Goal: Task Accomplishment & Management: Manage account settings

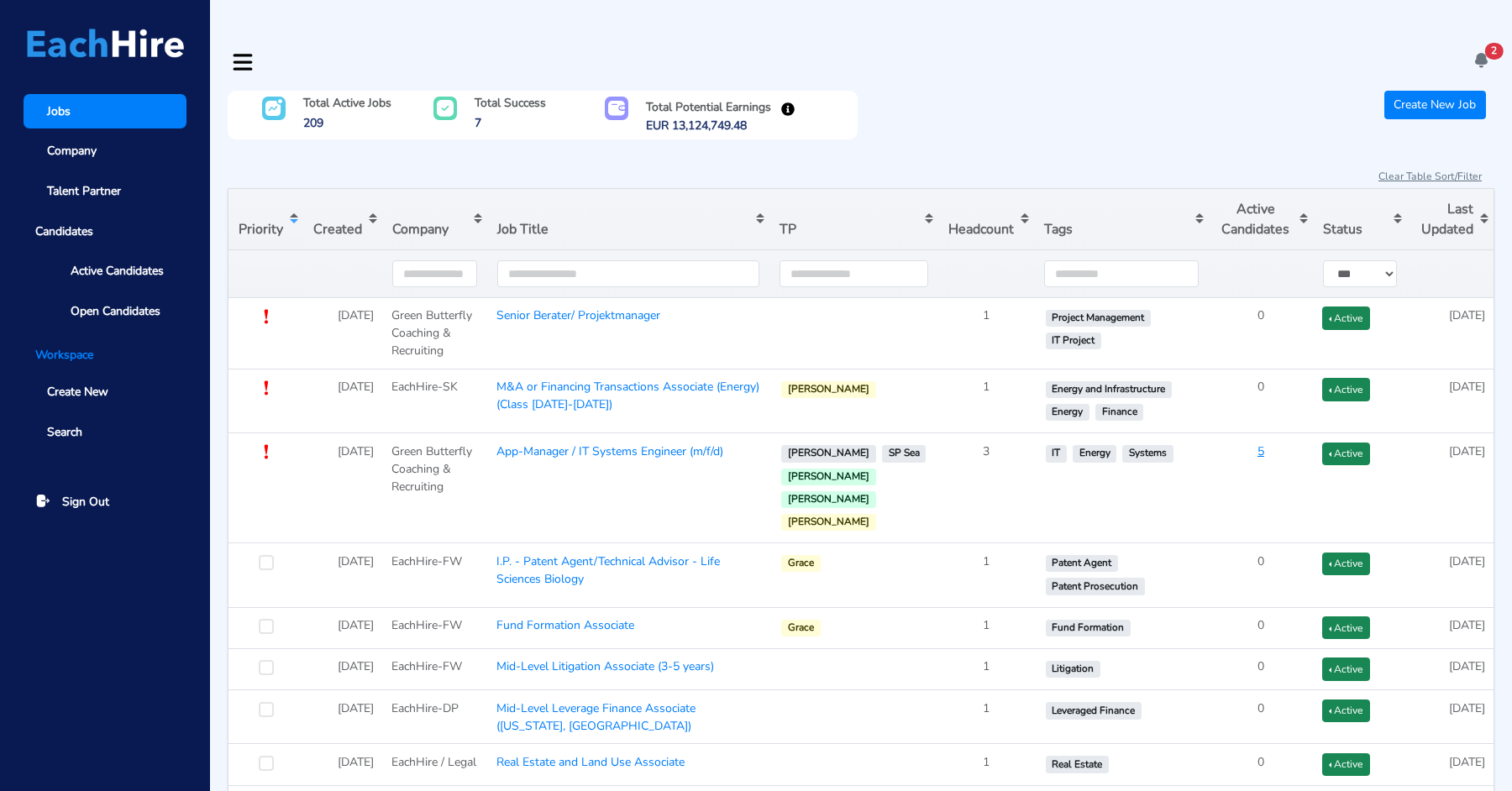
click at [1479, 51] on icon at bounding box center [1482, 60] width 18 height 18
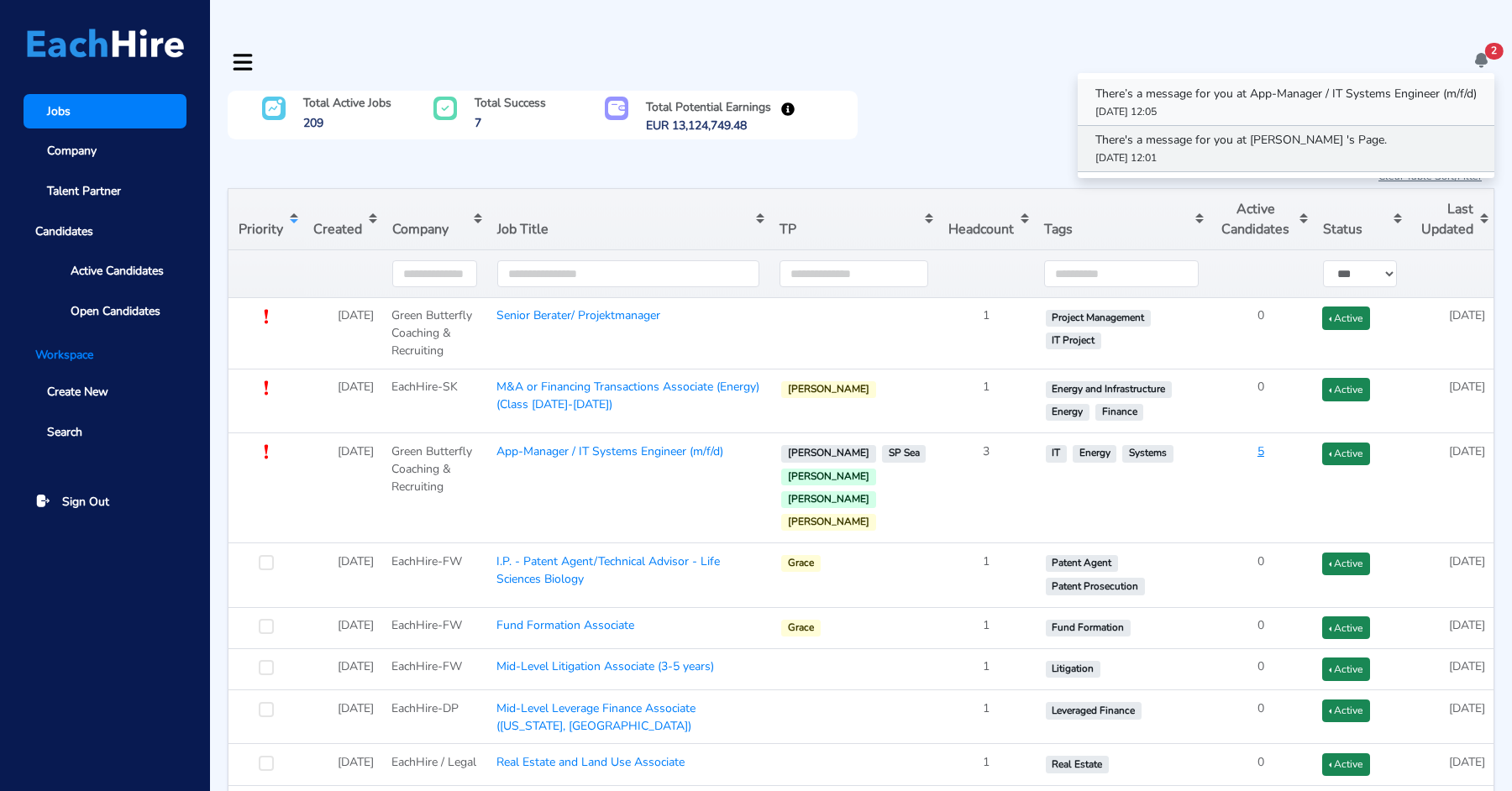
click at [1365, 85] on p "There’s a message for you at App-Manager / IT Systems Engineer (m/f/d)" at bounding box center [1285, 94] width 382 height 18
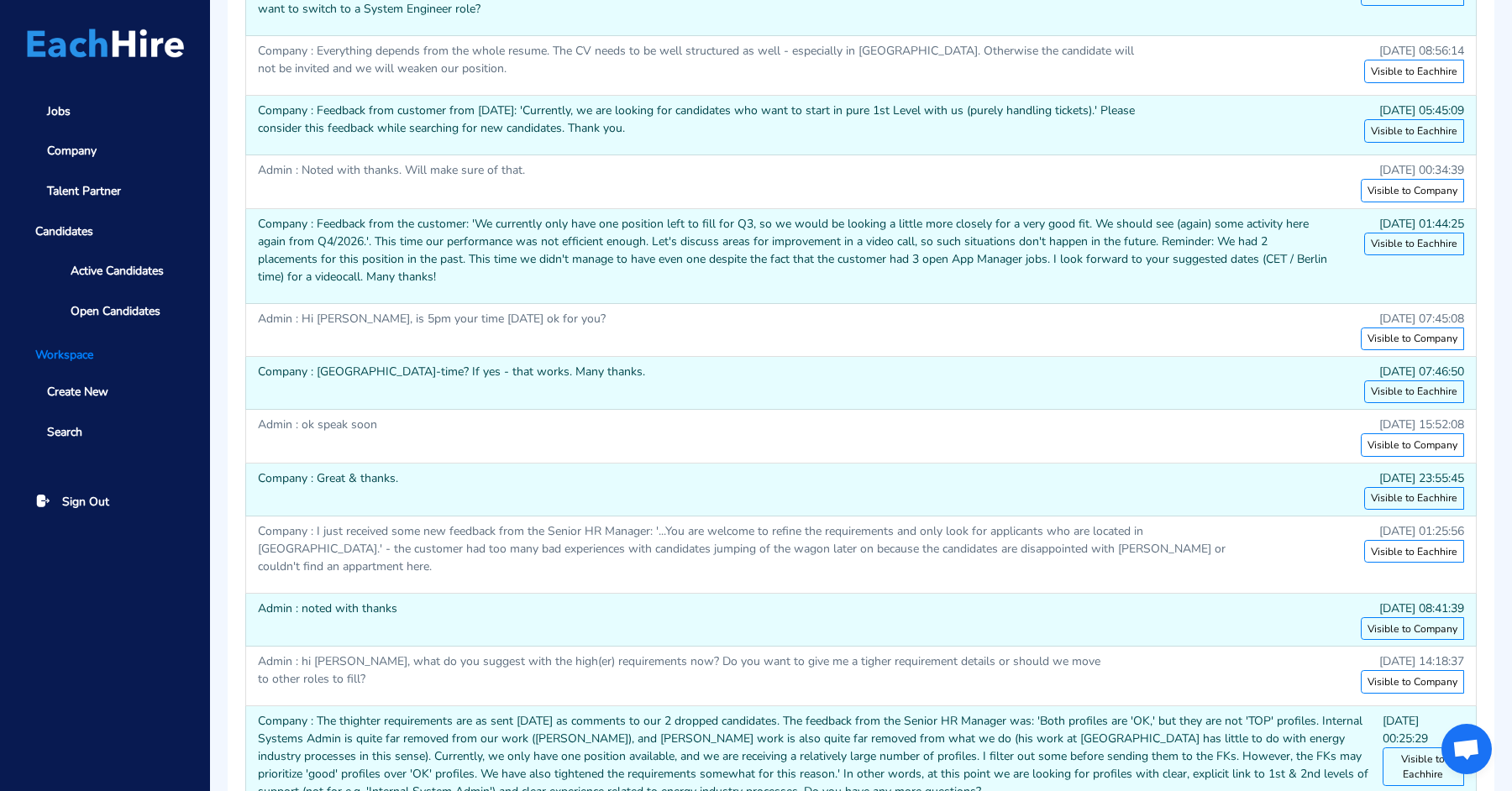
scroll to position [2882, 0]
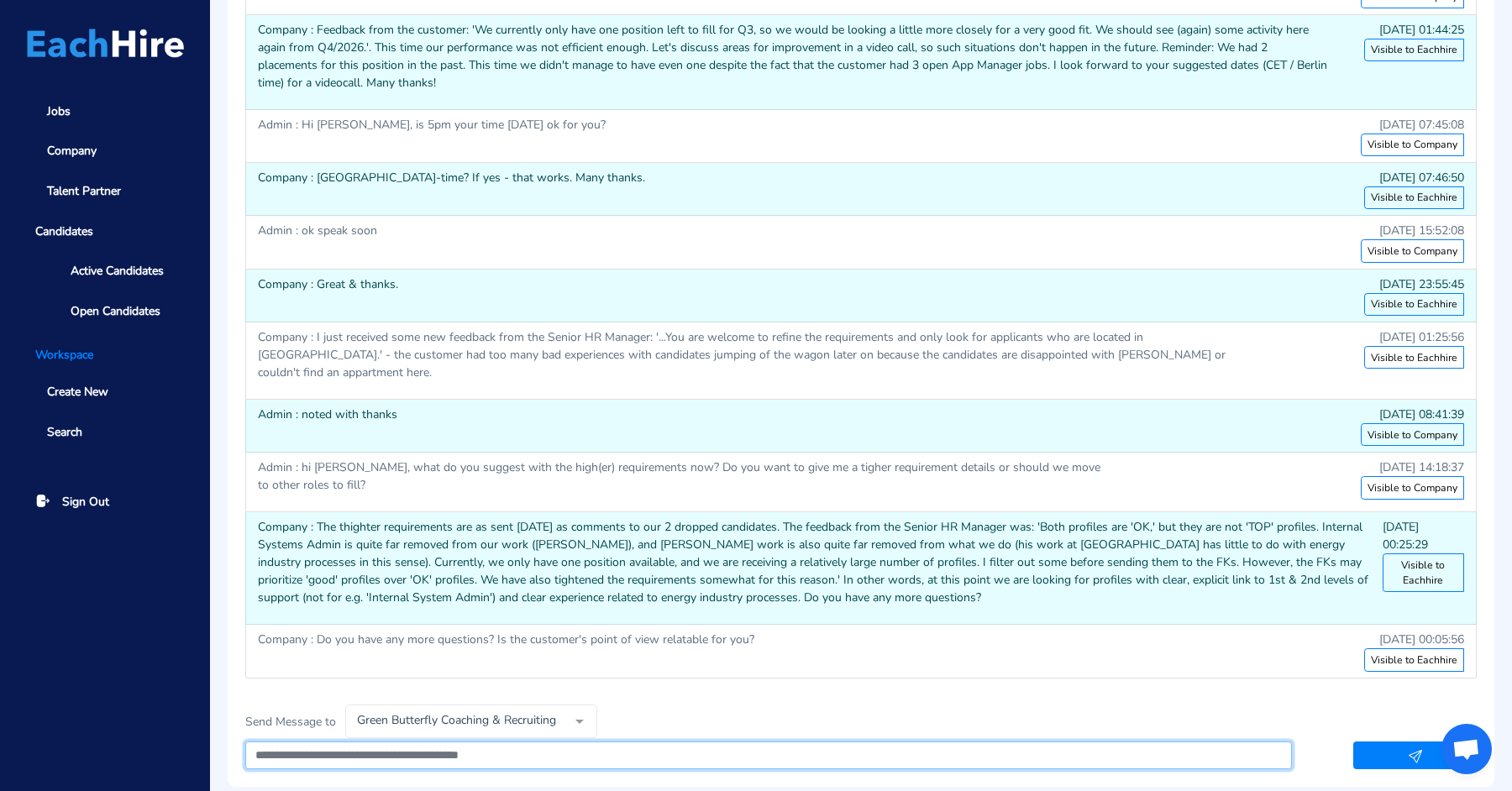
click at [588, 741] on textarea at bounding box center [768, 756] width 1046 height 28
type textarea "**********"
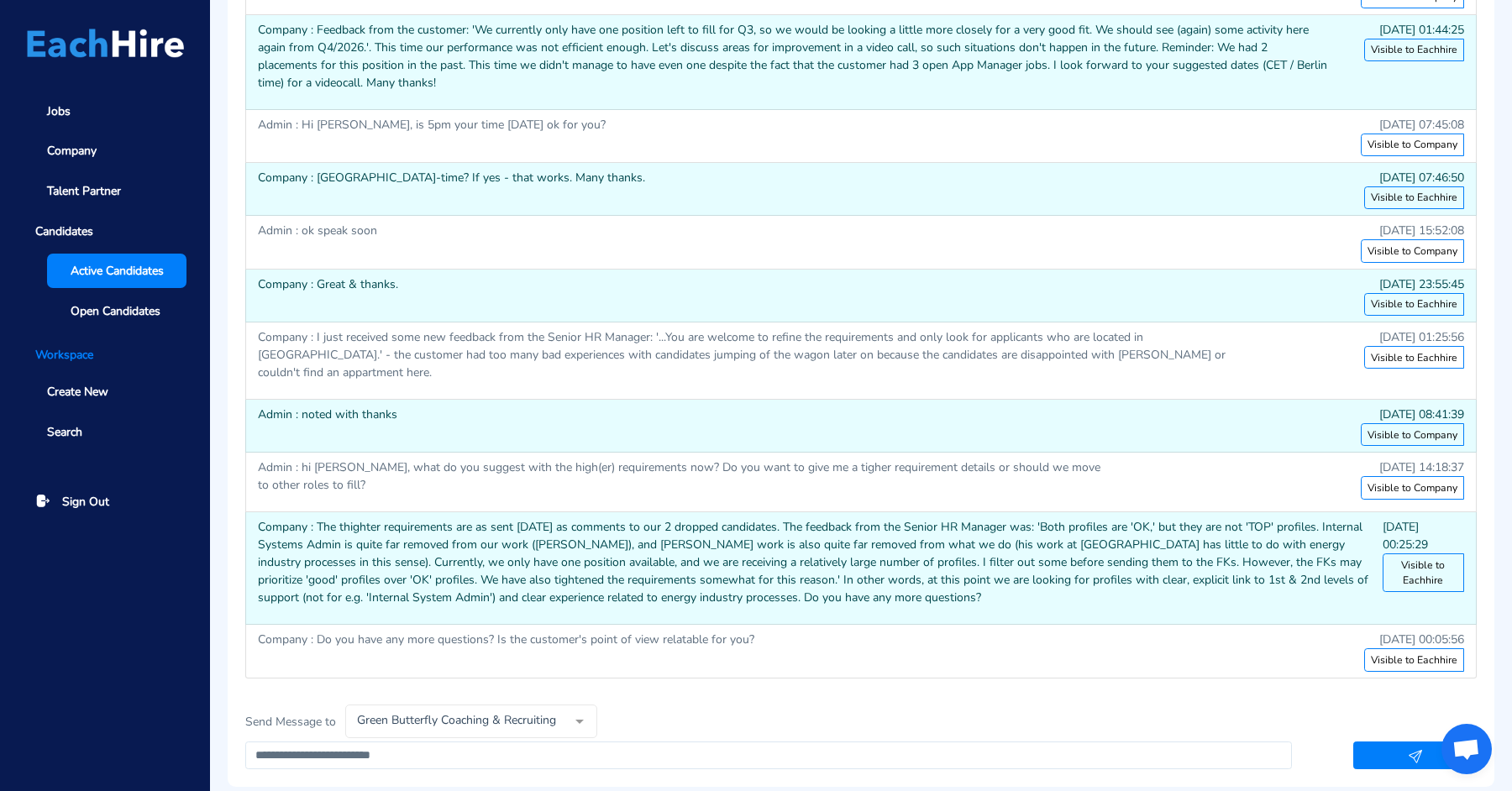
click at [111, 264] on span "Active Candidates" at bounding box center [117, 271] width 93 height 18
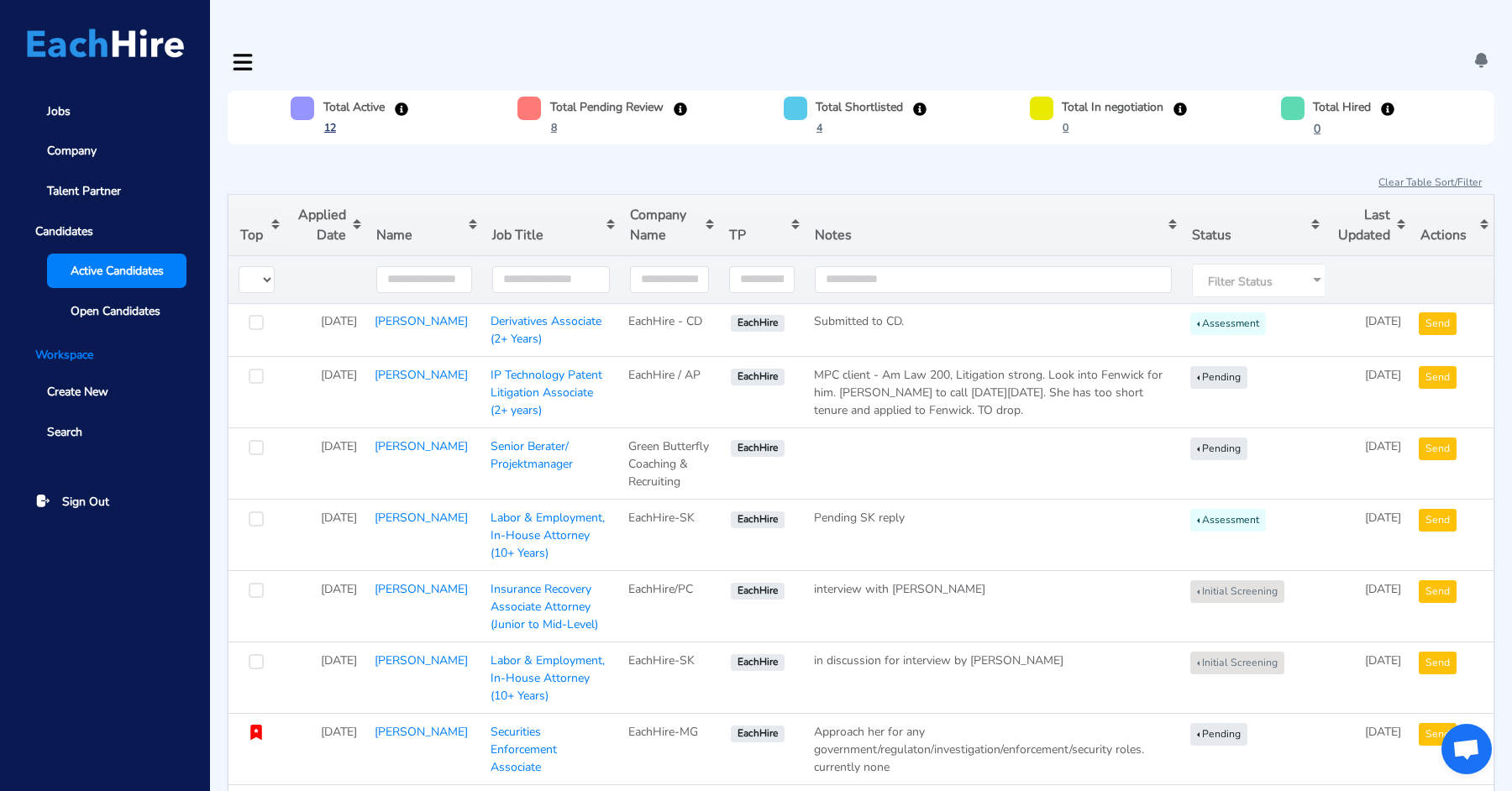
click at [328, 121] on u "12" at bounding box center [329, 127] width 12 height 13
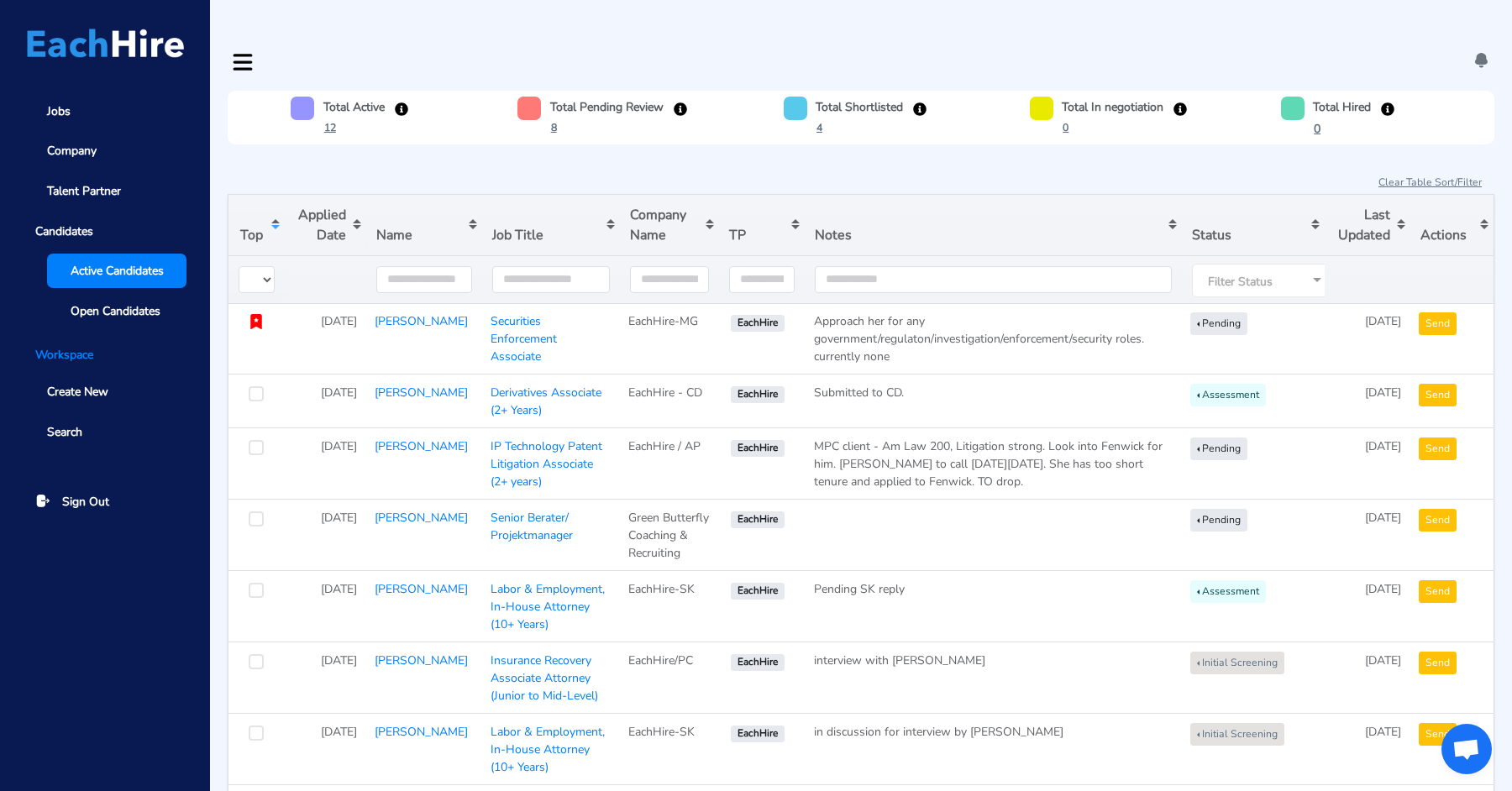
click at [1278, 264] on div "Filter Status" at bounding box center [1263, 280] width 143 height 34
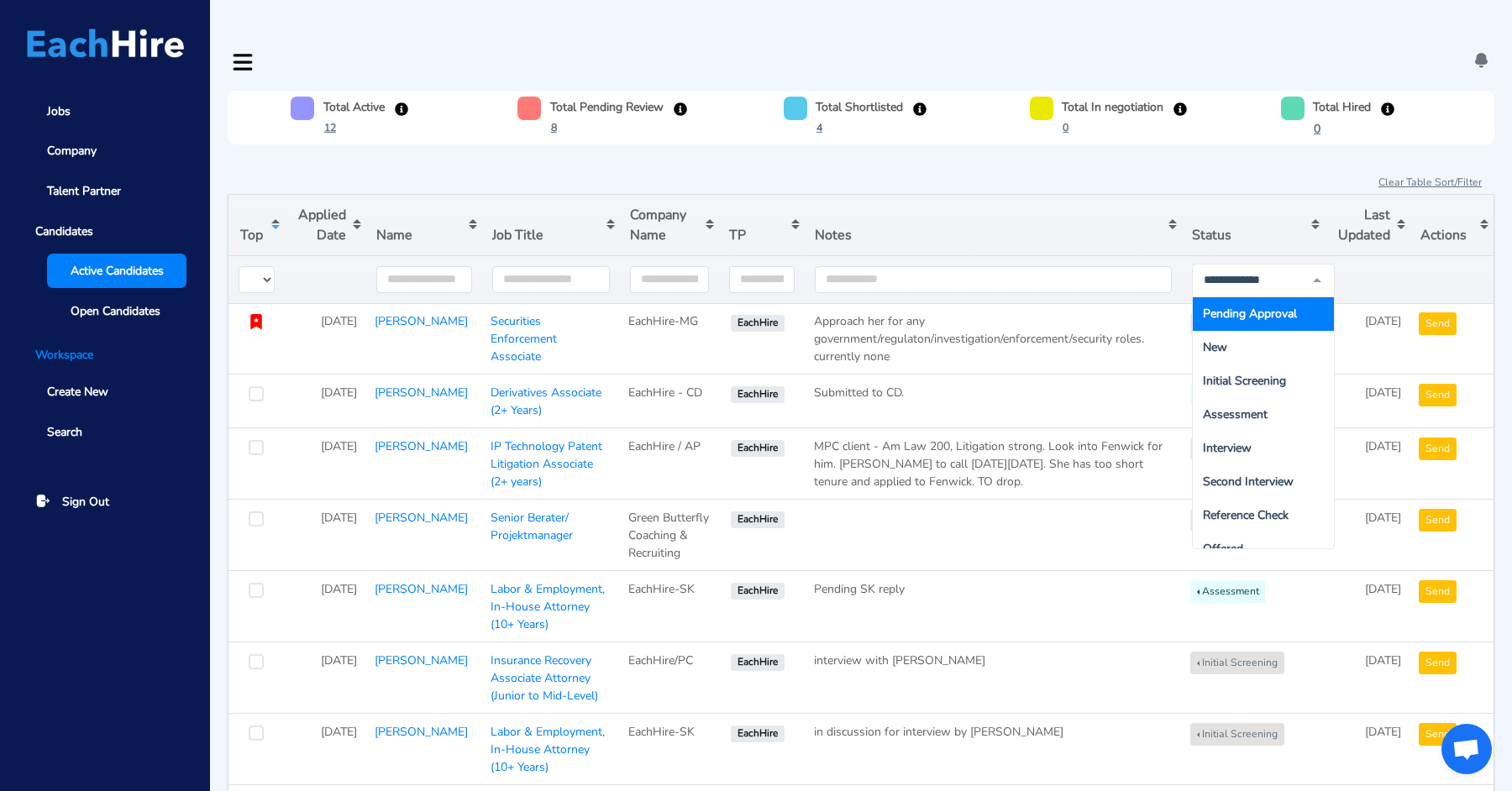
click at [1254, 305] on span "Pending Approval" at bounding box center [1250, 313] width 94 height 16
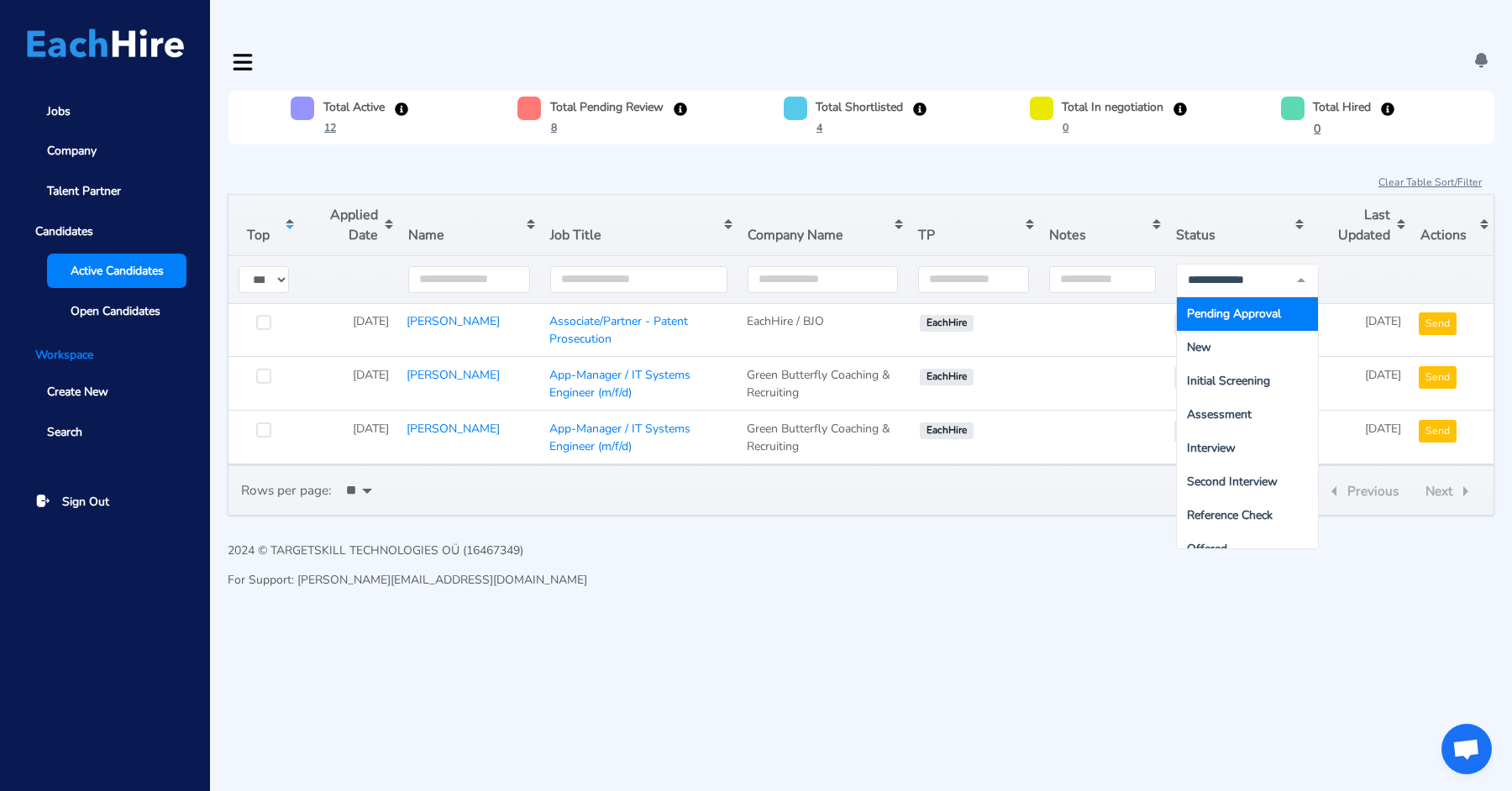
click at [927, 618] on html "Jobs Company Talent Partner Candidates Active Candidates Open Candidates Worksp…" at bounding box center [756, 309] width 1512 height 618
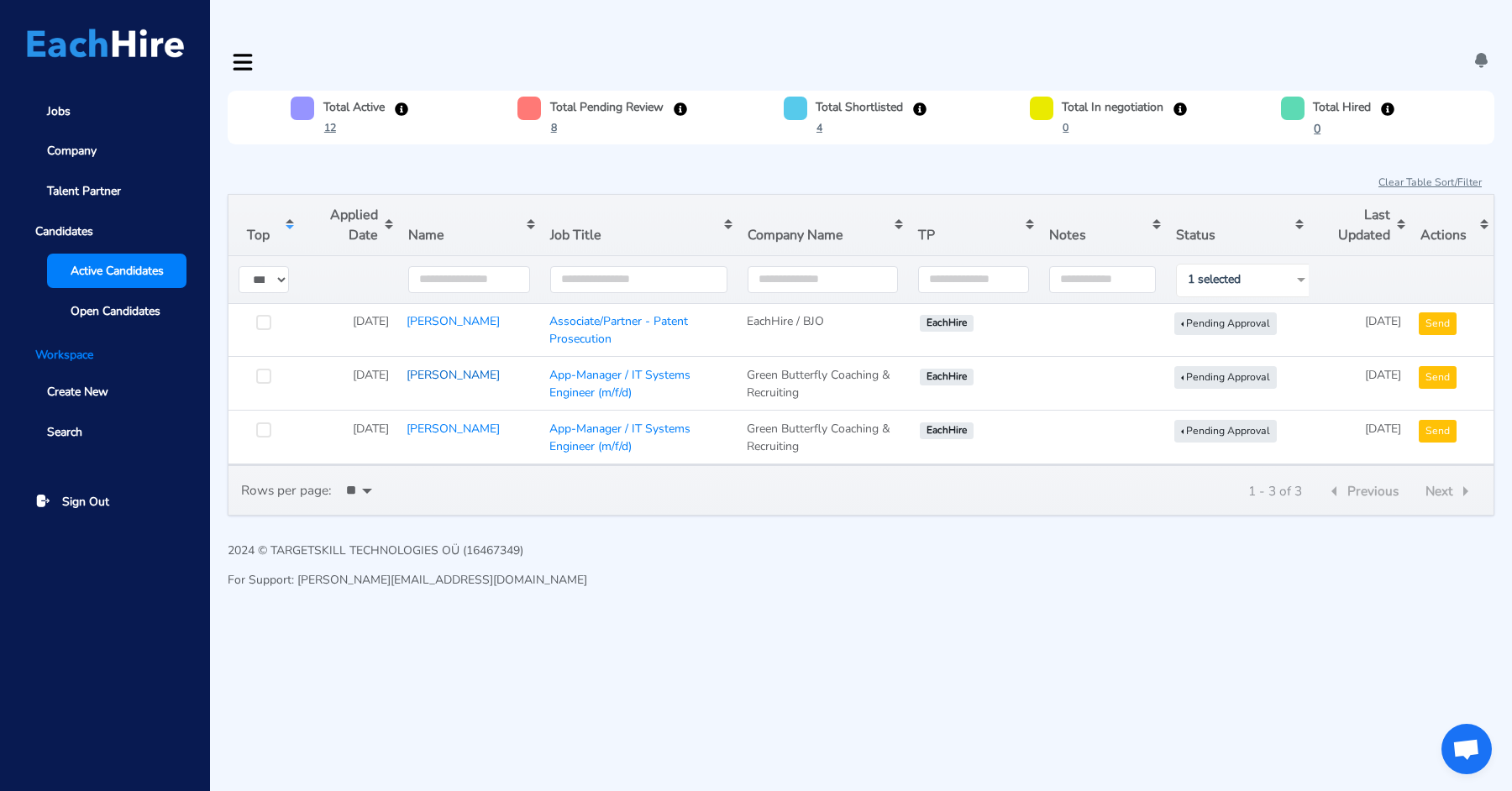
click at [420, 367] on link "[PERSON_NAME]" at bounding box center [452, 375] width 93 height 16
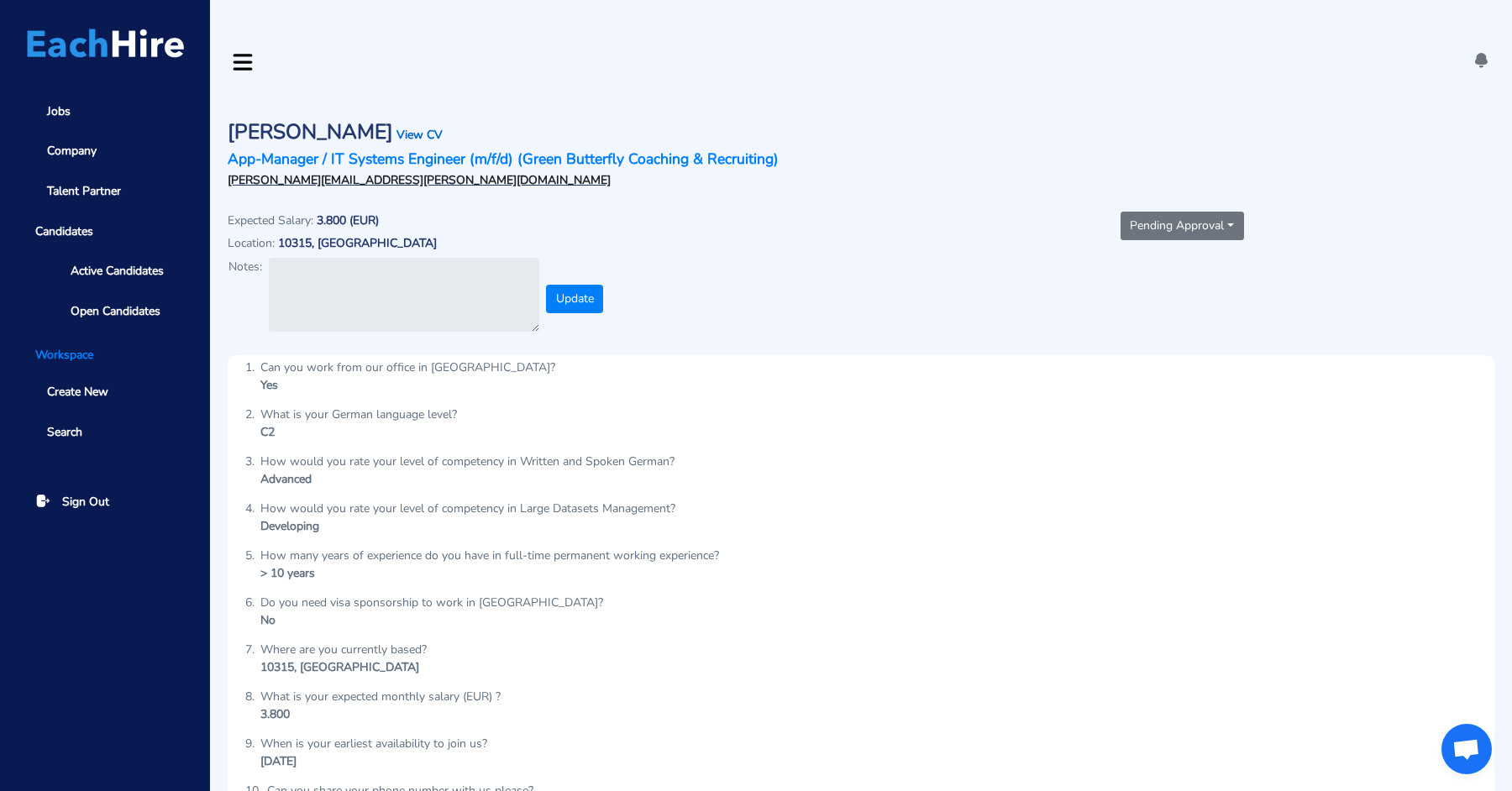
click at [397, 127] on link "View CV" at bounding box center [420, 134] width 46 height 16
click at [1151, 211] on button "Pending Approval" at bounding box center [1183, 226] width 124 height 28
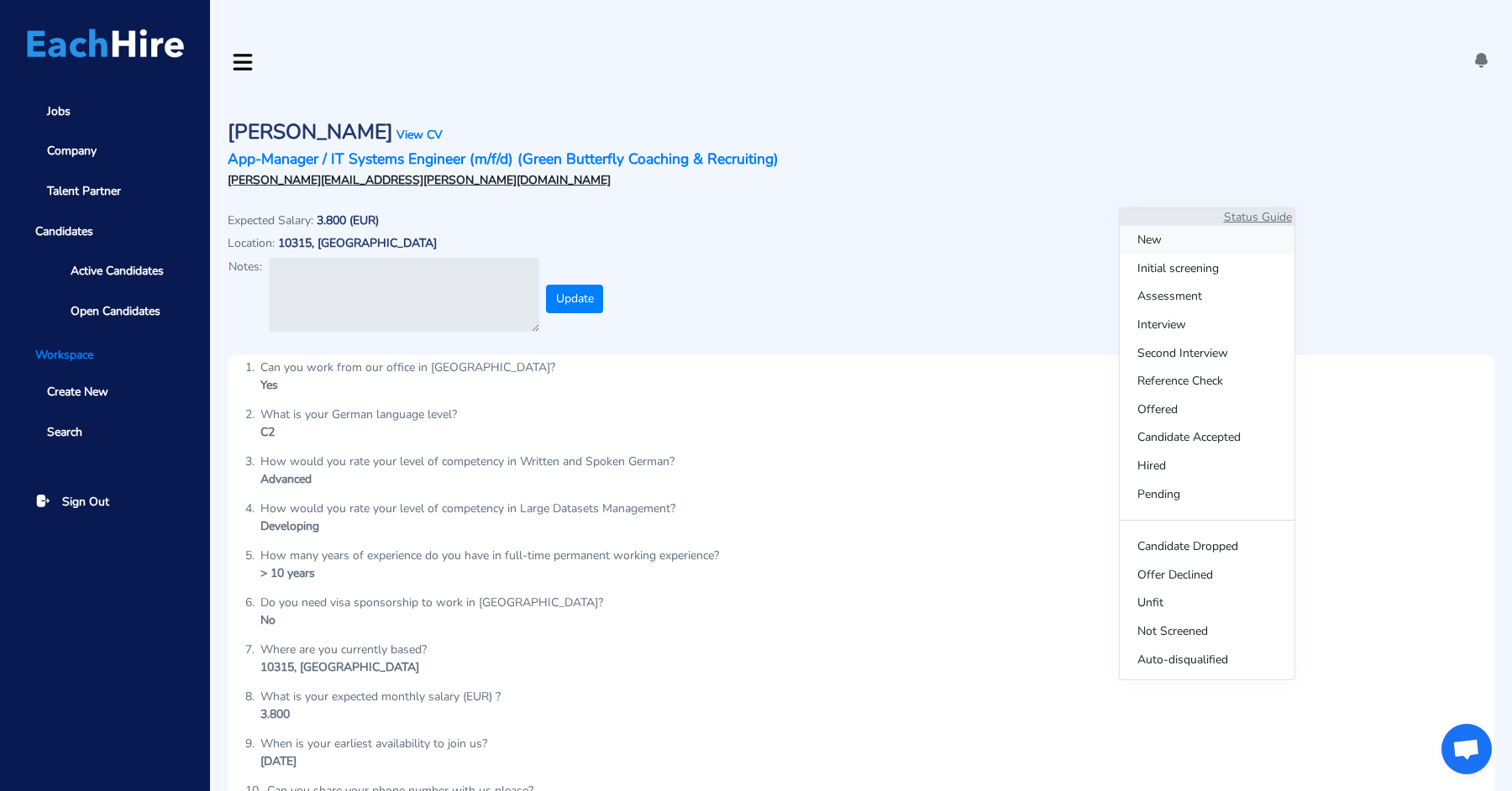
click at [1151, 239] on span "New" at bounding box center [1207, 240] width 174 height 28
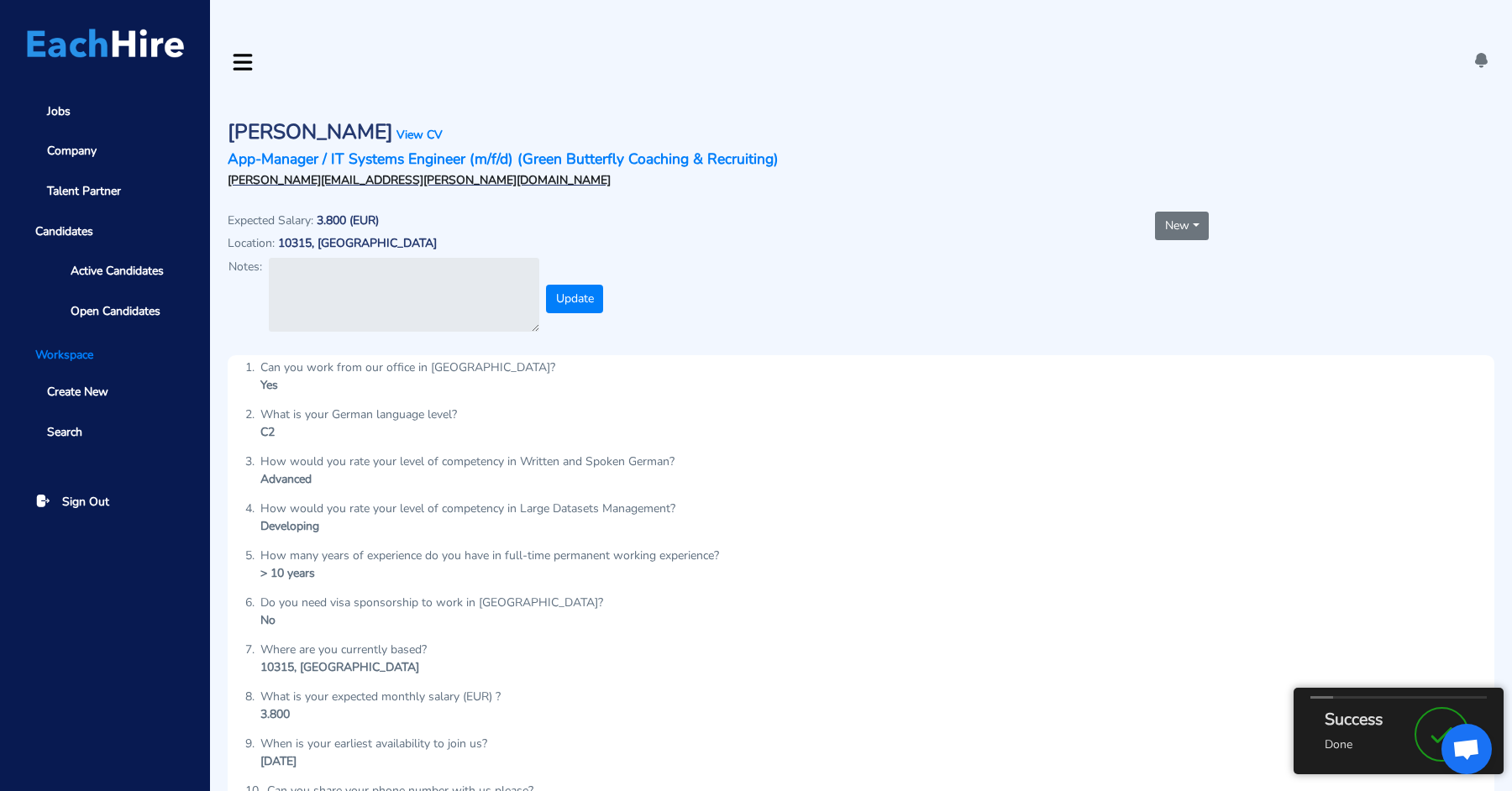
click at [92, 262] on span "Active Candidates" at bounding box center [117, 271] width 93 height 18
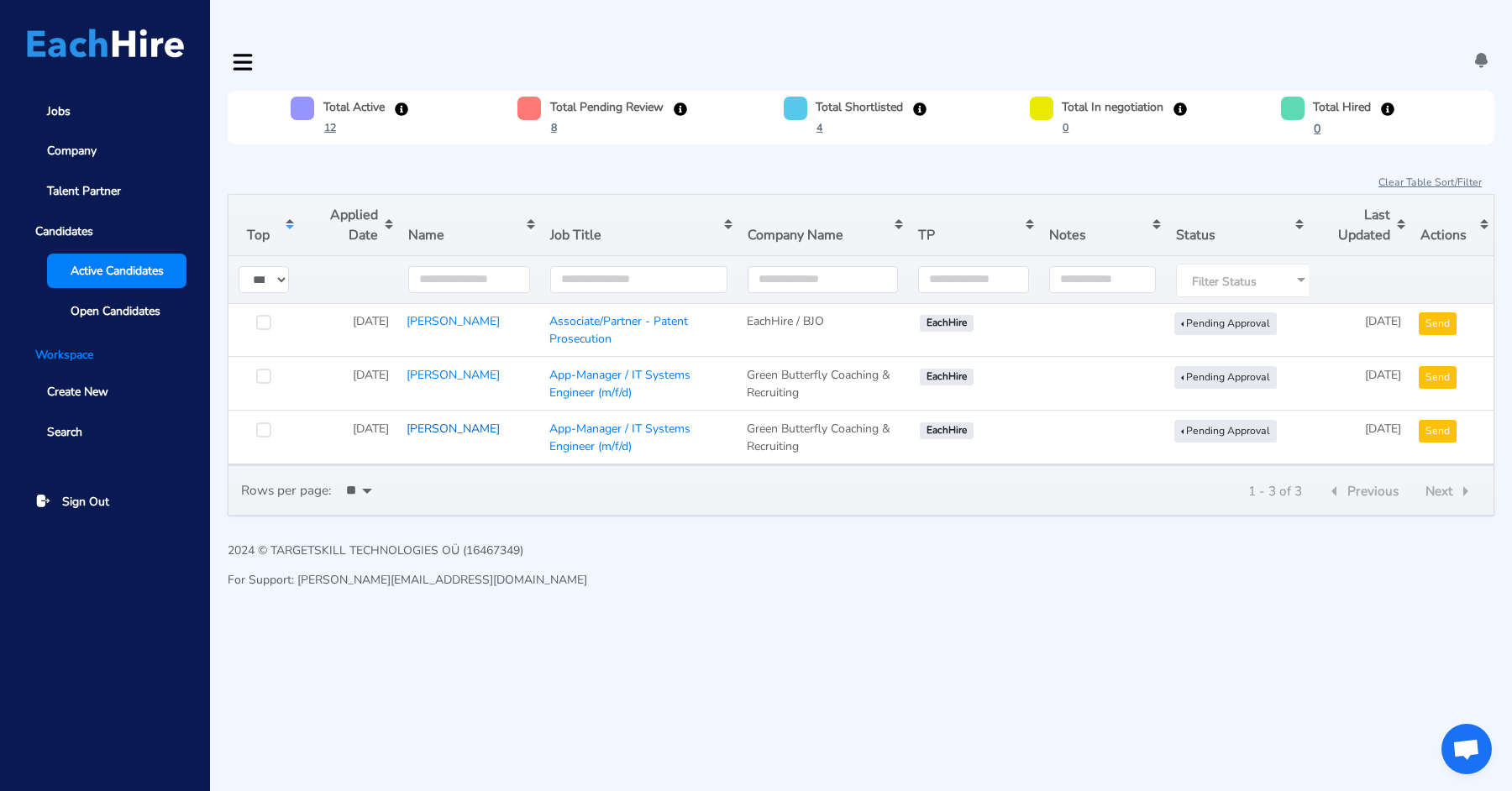
click at [430, 420] on link "[PERSON_NAME]" at bounding box center [452, 428] width 93 height 16
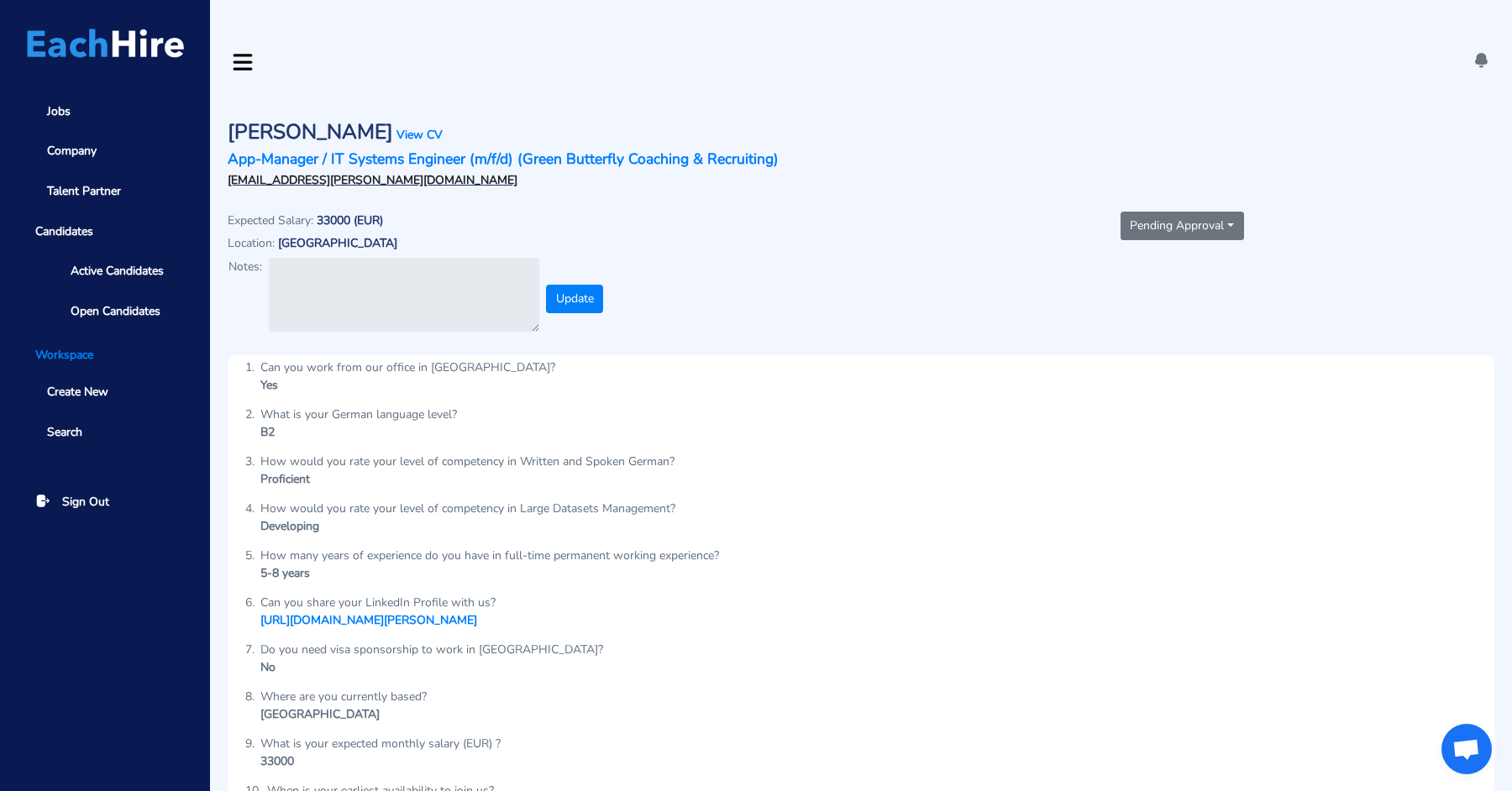
click at [1170, 211] on button "Pending Approval" at bounding box center [1183, 226] width 124 height 28
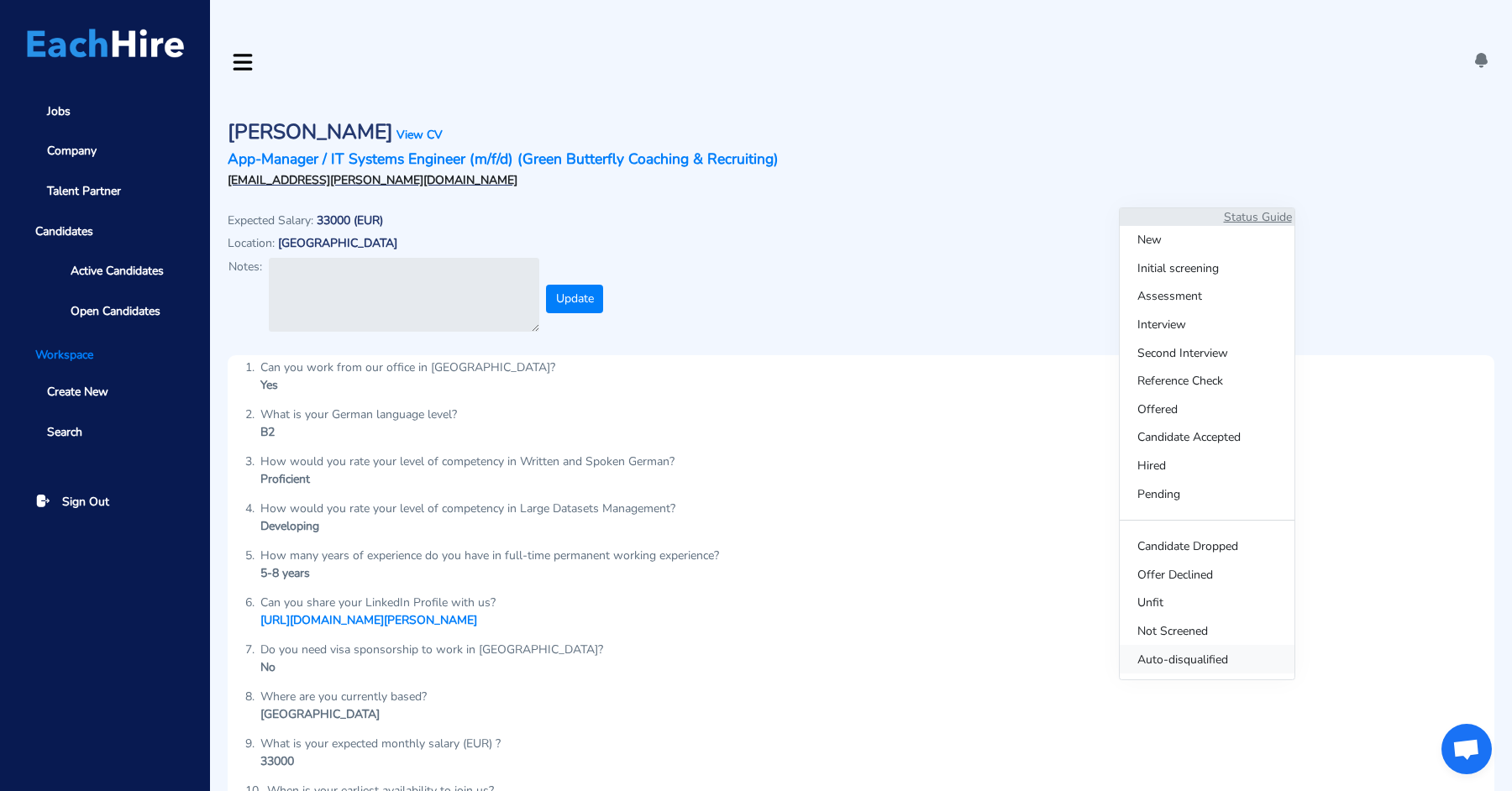
click at [1165, 651] on span "Auto-disqualified" at bounding box center [1207, 659] width 174 height 28
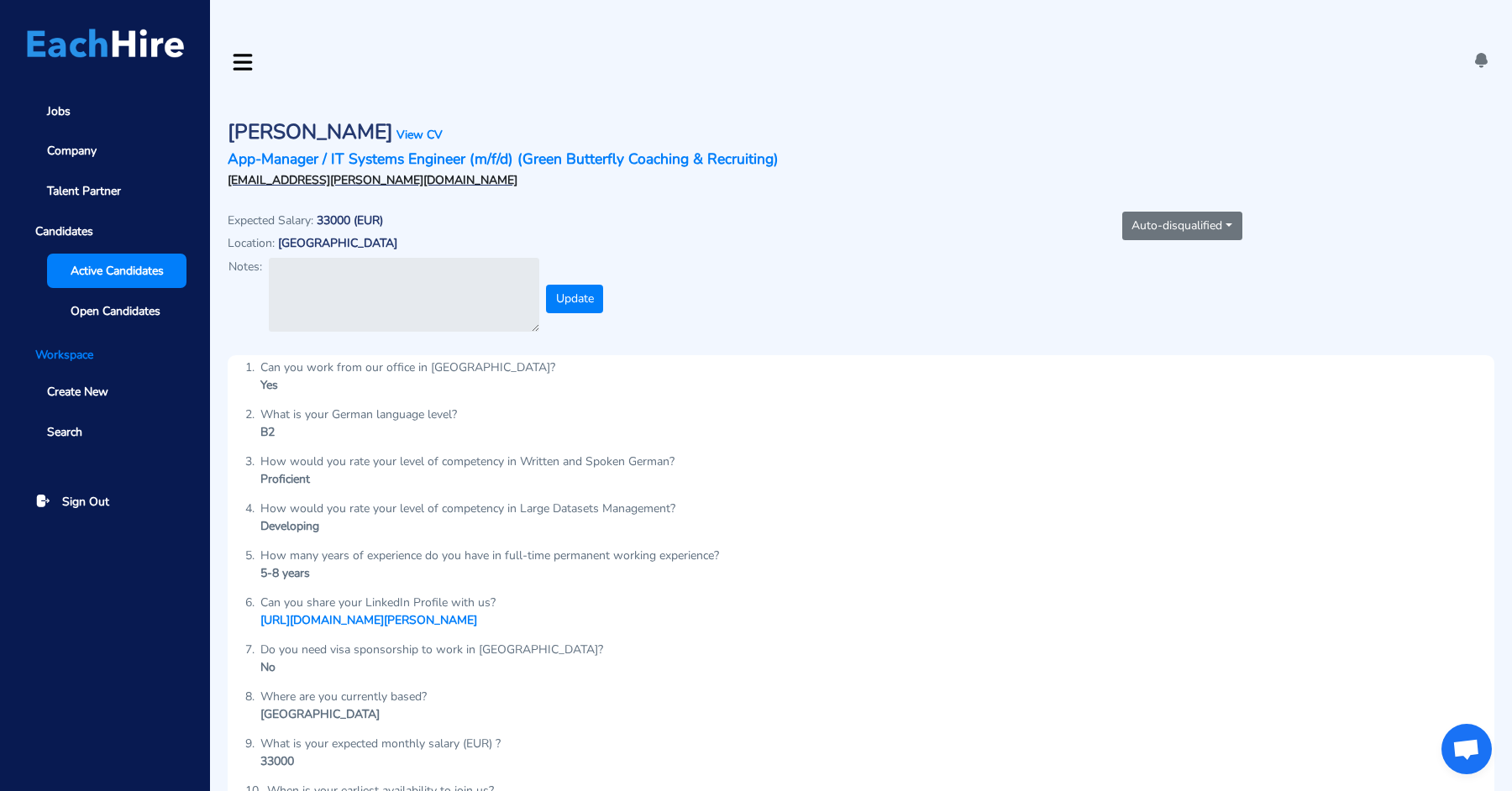
click at [113, 266] on span "Active Candidates" at bounding box center [117, 271] width 93 height 18
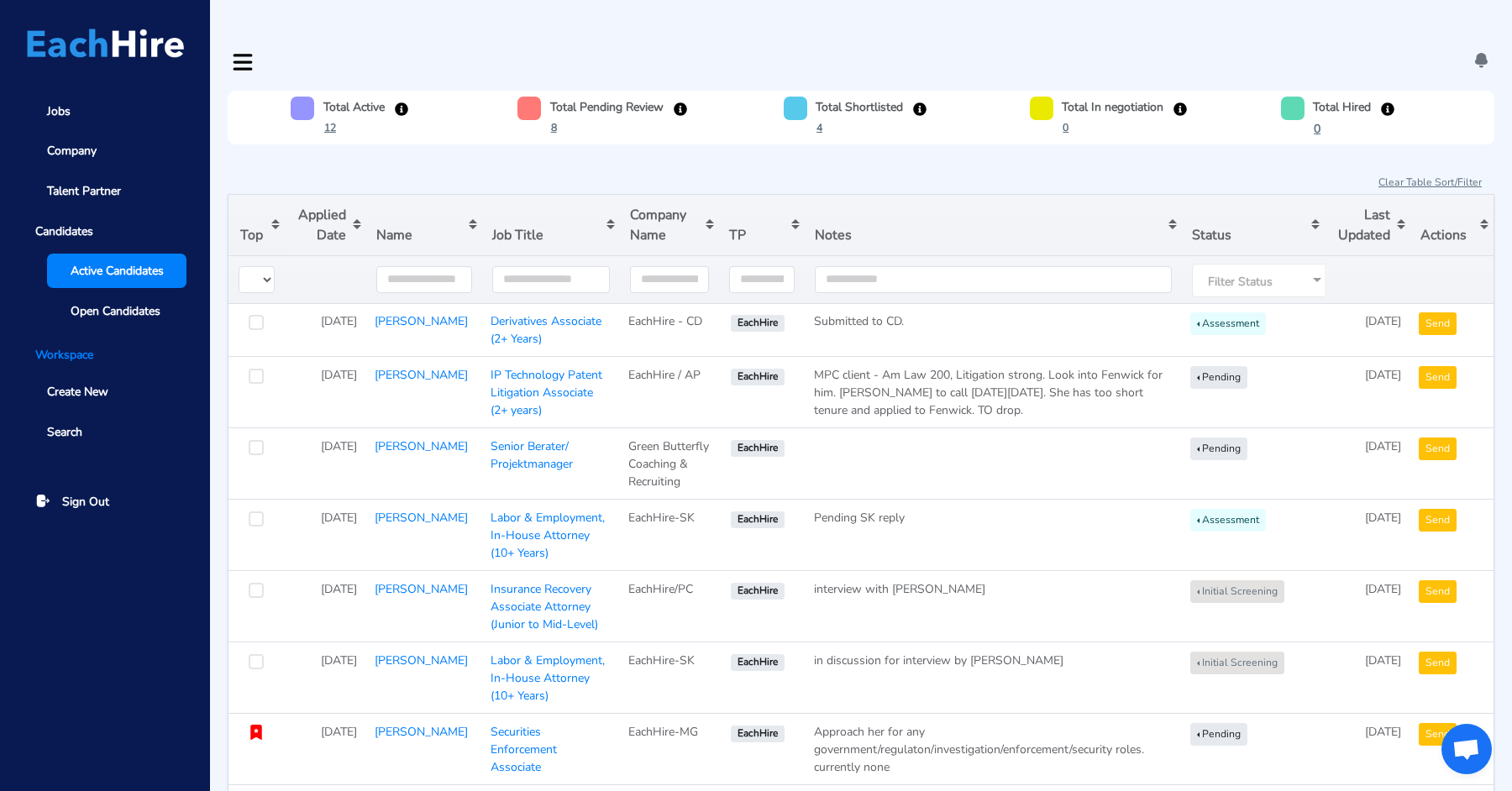
click at [1470, 51] on div "There’s a message for you at App-Manager / IT Systems Engineer (m/f/d) [DATE] 1…" at bounding box center [860, 62] width 1267 height 22
click at [1481, 51] on icon at bounding box center [1482, 60] width 18 height 18
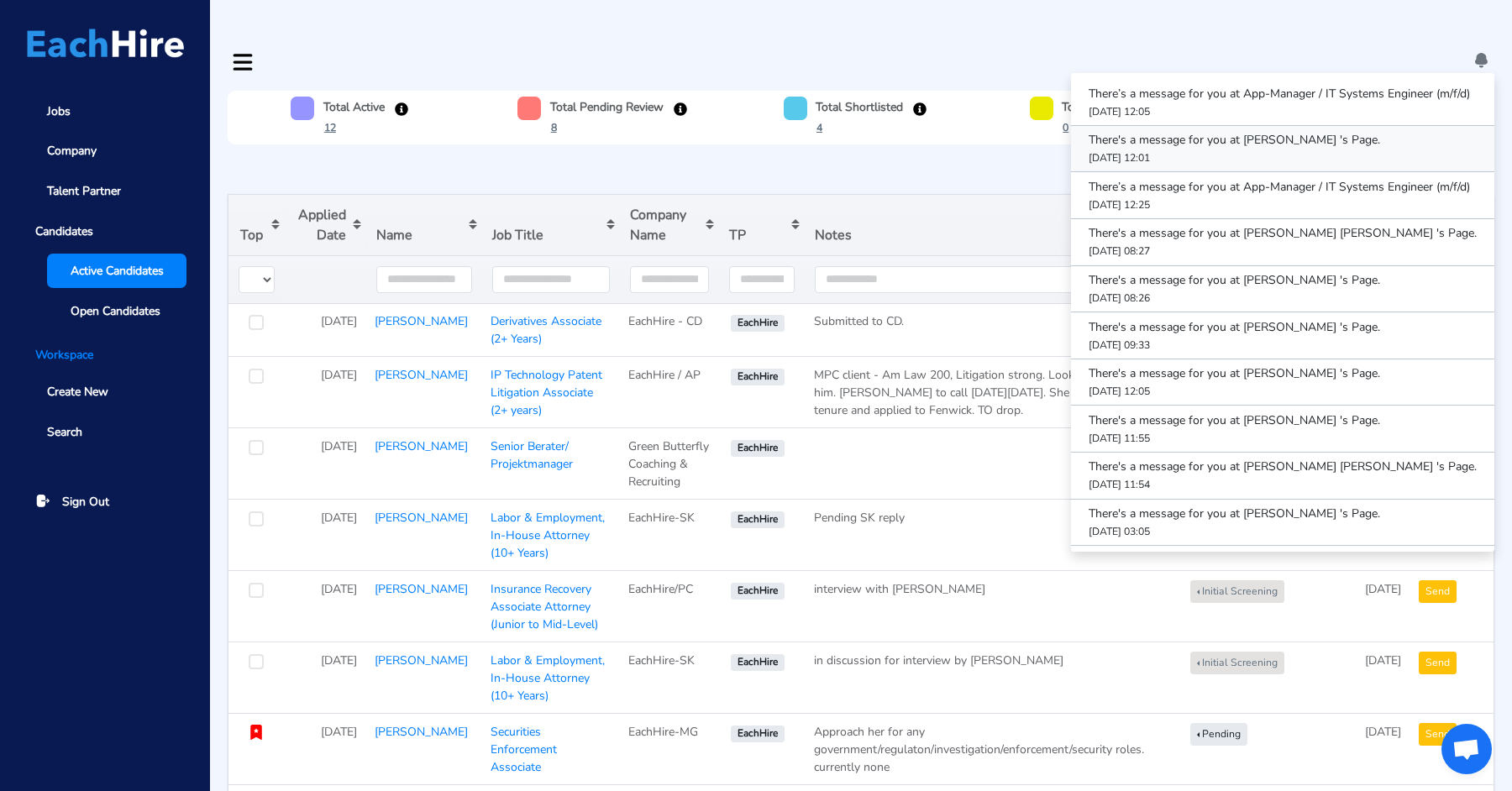
click at [1288, 126] on link "There's a message for you at [PERSON_NAME] 's Page. [DATE] 12:01" at bounding box center [1283, 149] width 423 height 46
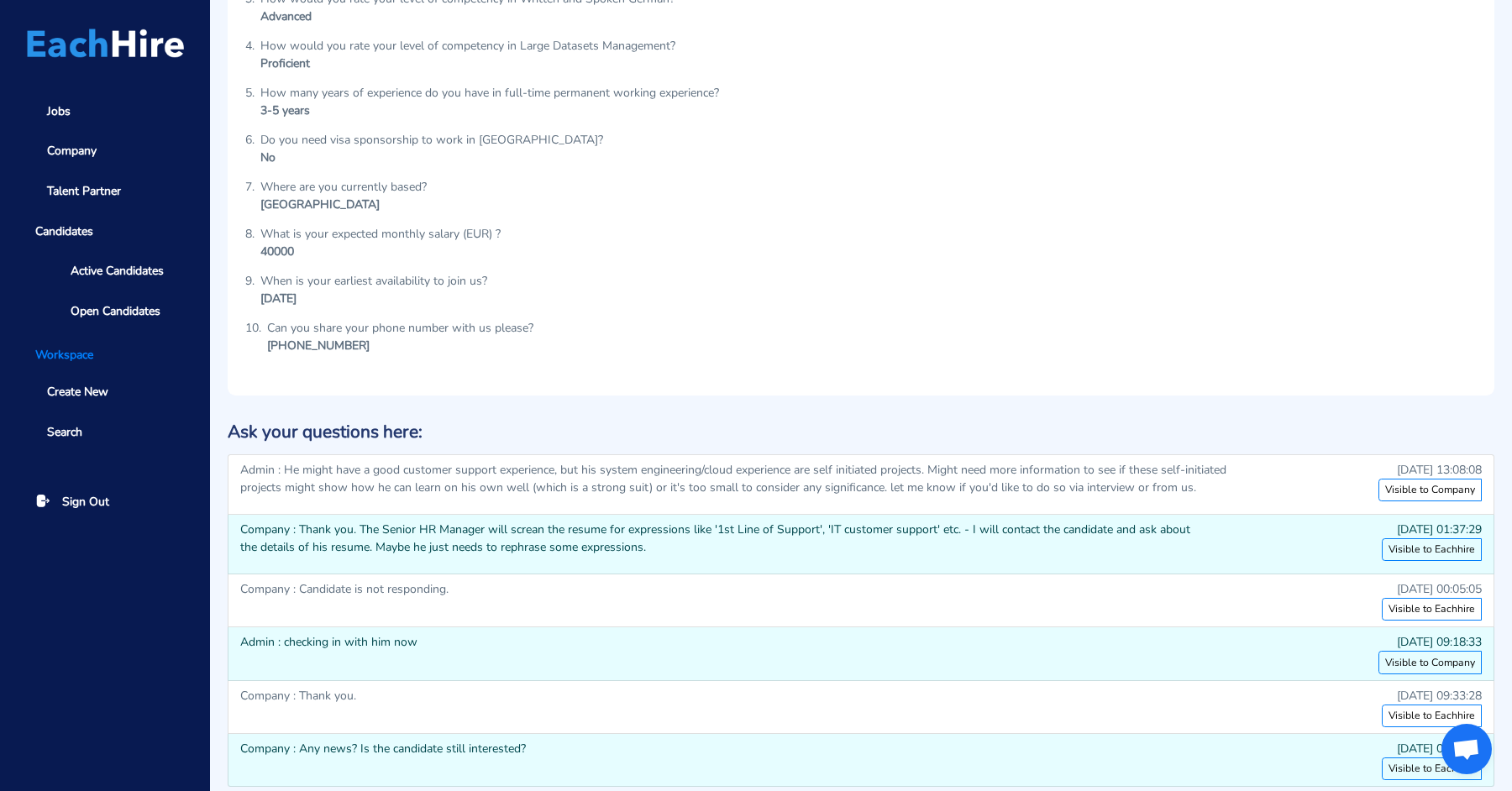
scroll to position [592, 0]
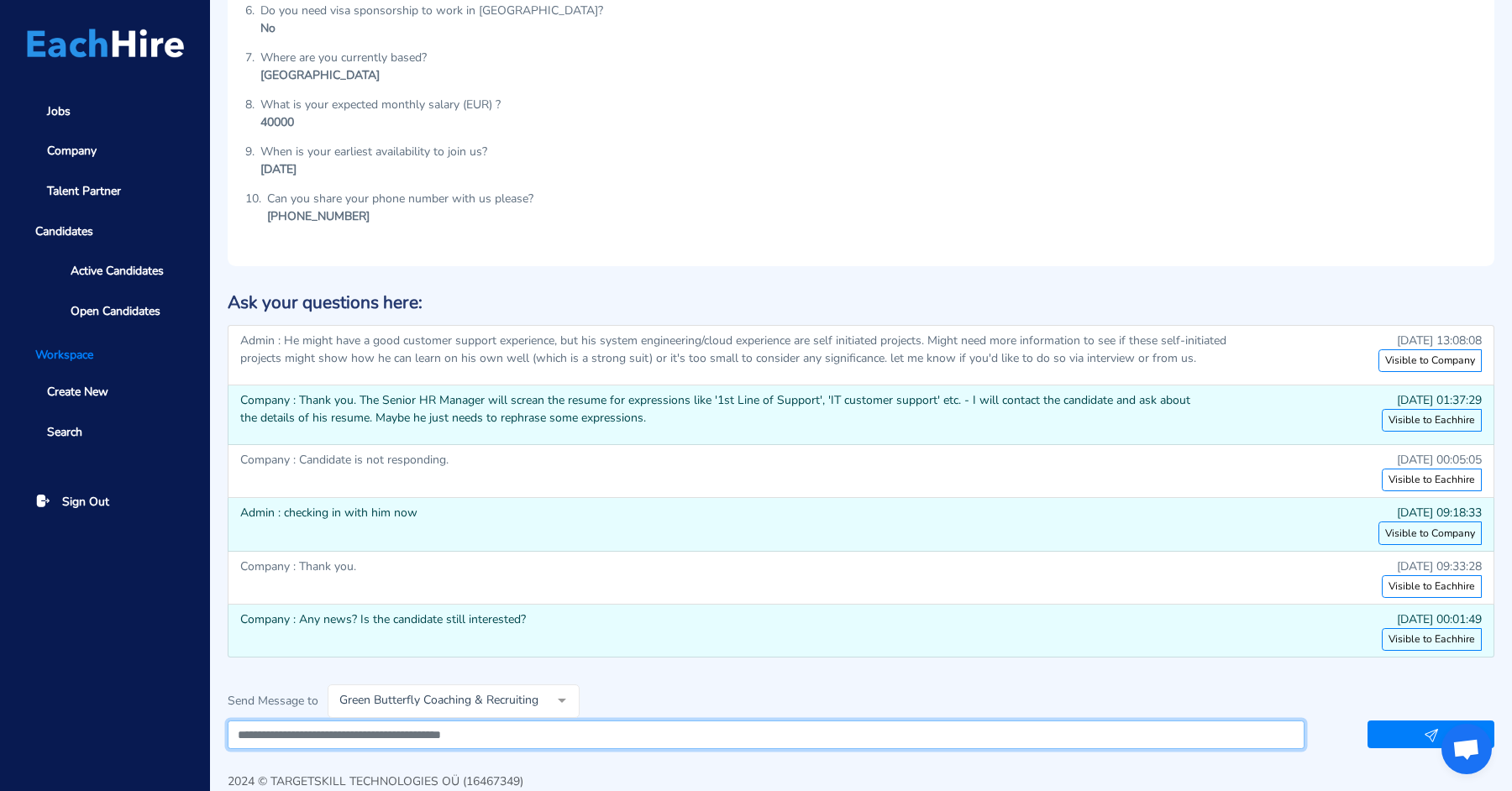
click at [621, 720] on textarea at bounding box center [766, 734] width 1077 height 28
type textarea "*"
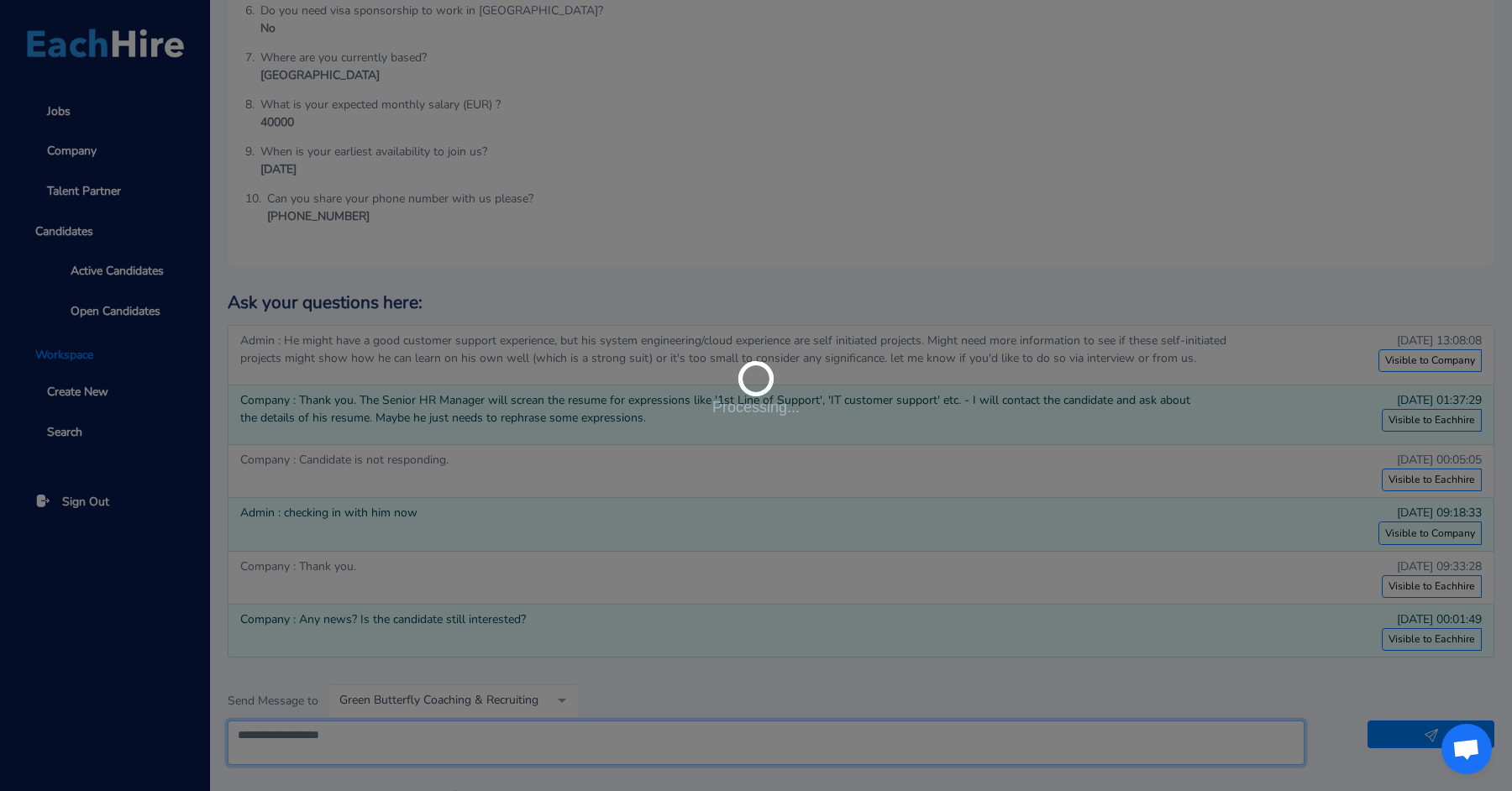
type textarea "**********"
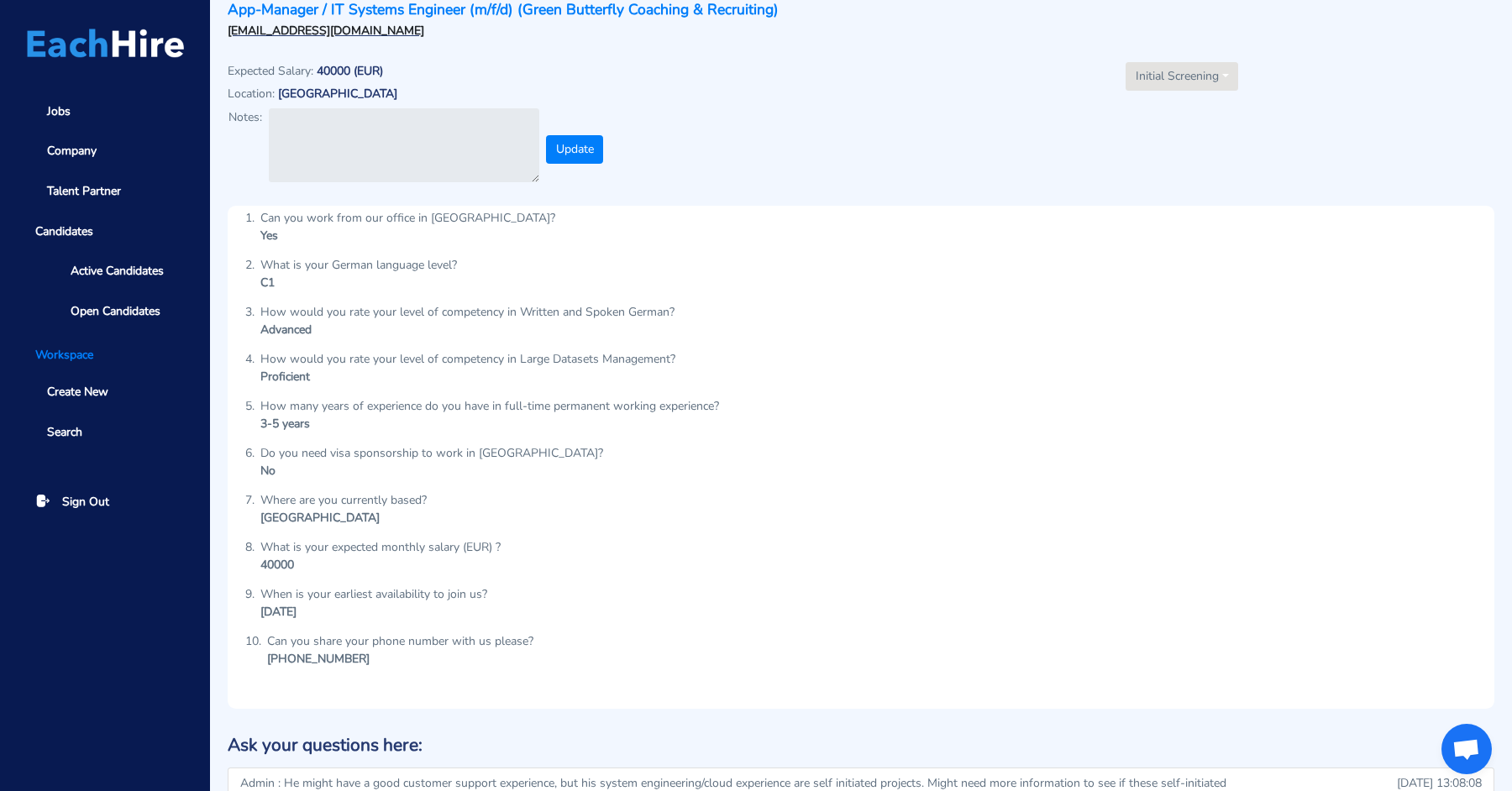
scroll to position [0, 0]
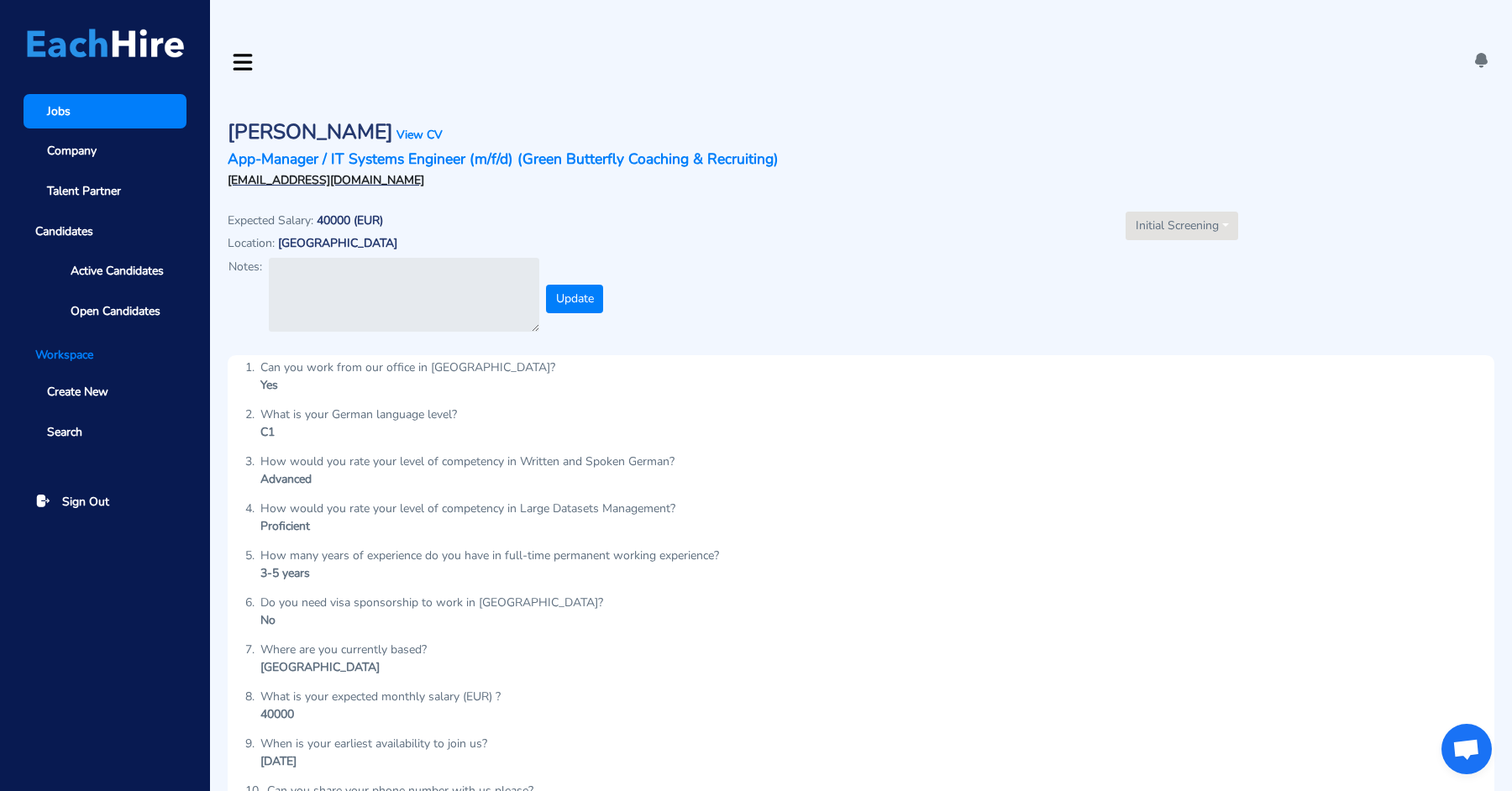
click at [89, 106] on link "Jobs" at bounding box center [105, 111] width 163 height 35
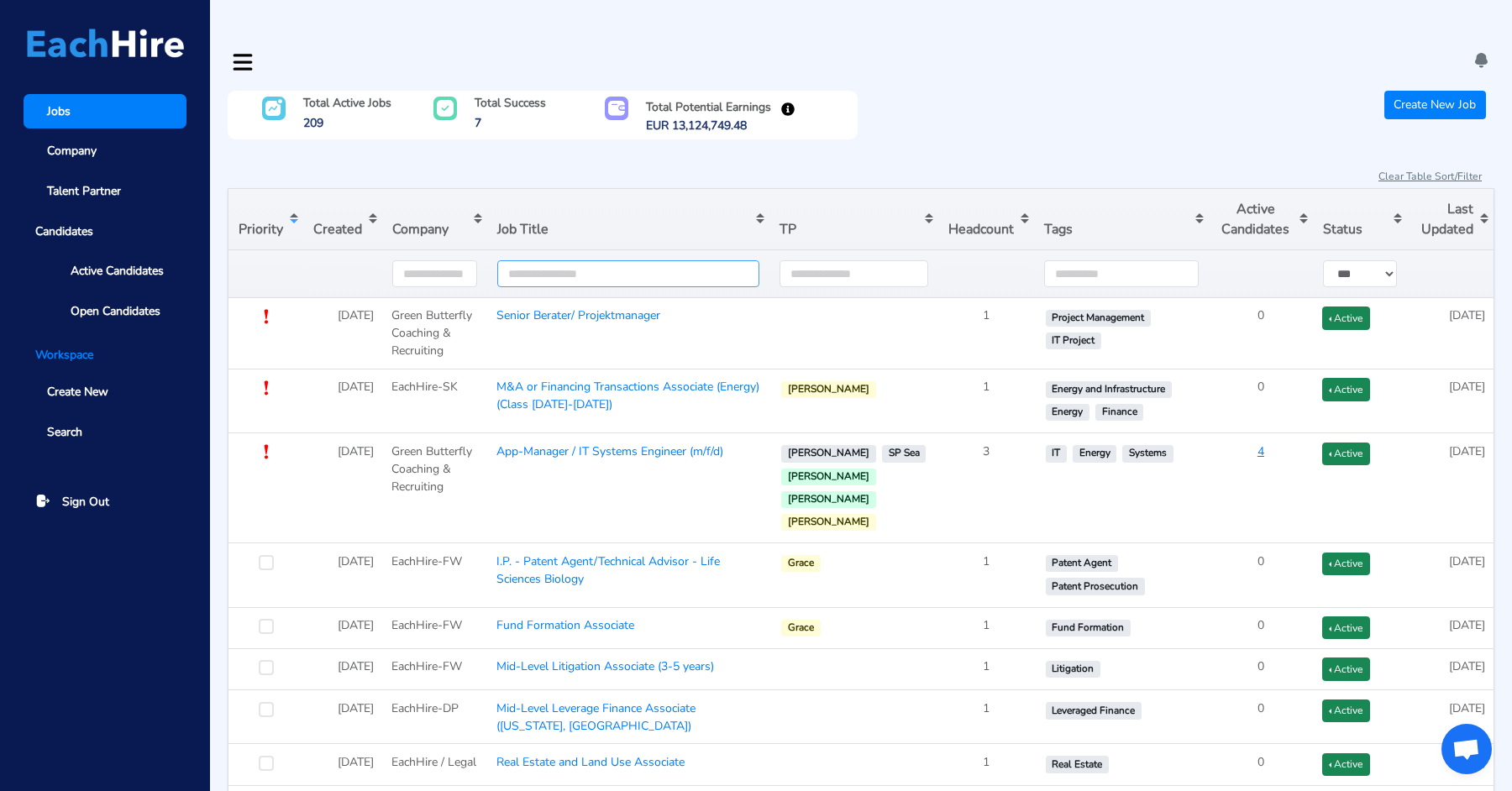
click at [536, 260] on input "text" at bounding box center [629, 273] width 262 height 27
type input "***"
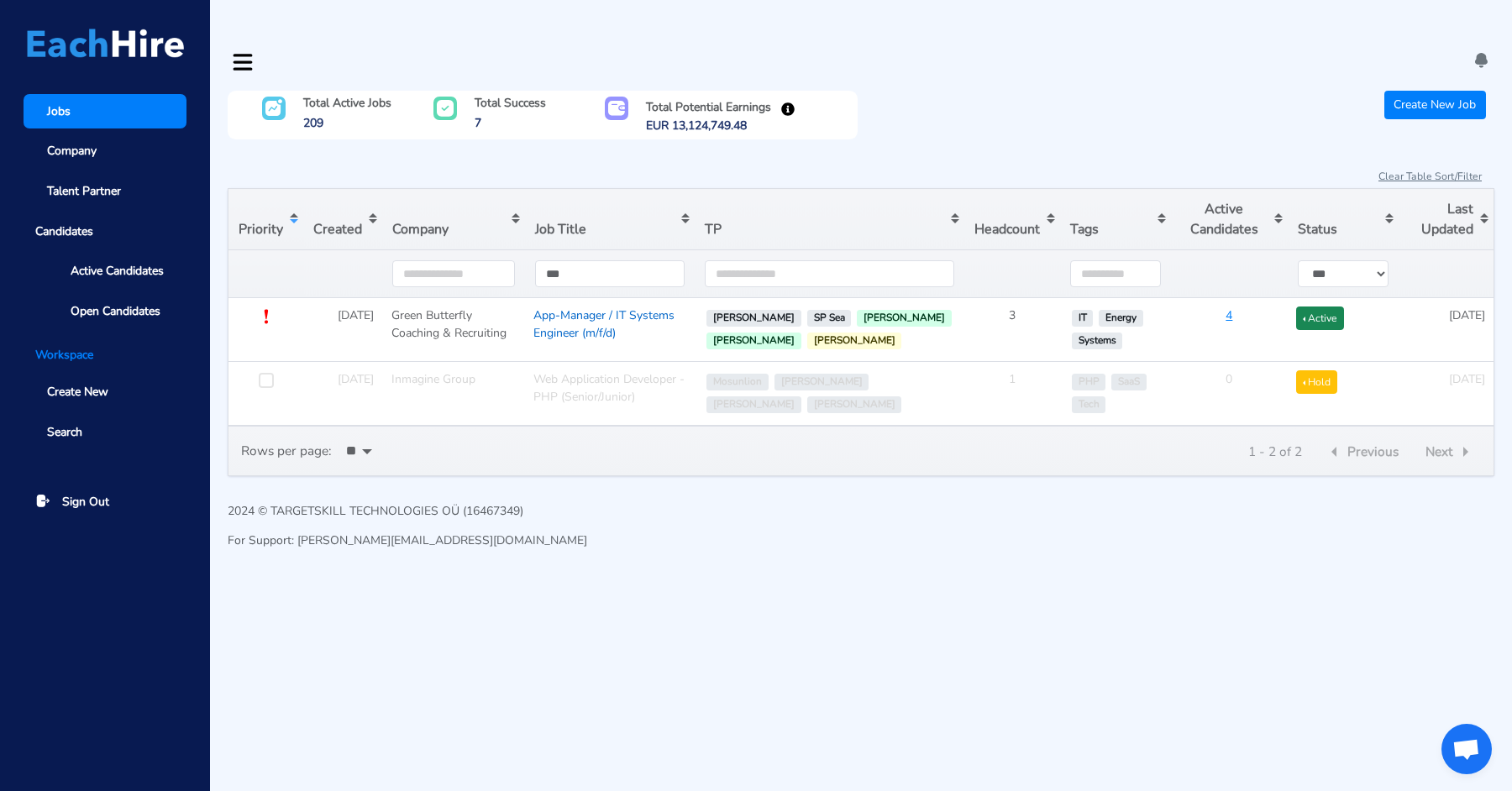
click at [566, 307] on link "App-Manager / IT Systems Engineer (m/f/d)" at bounding box center [604, 324] width 141 height 34
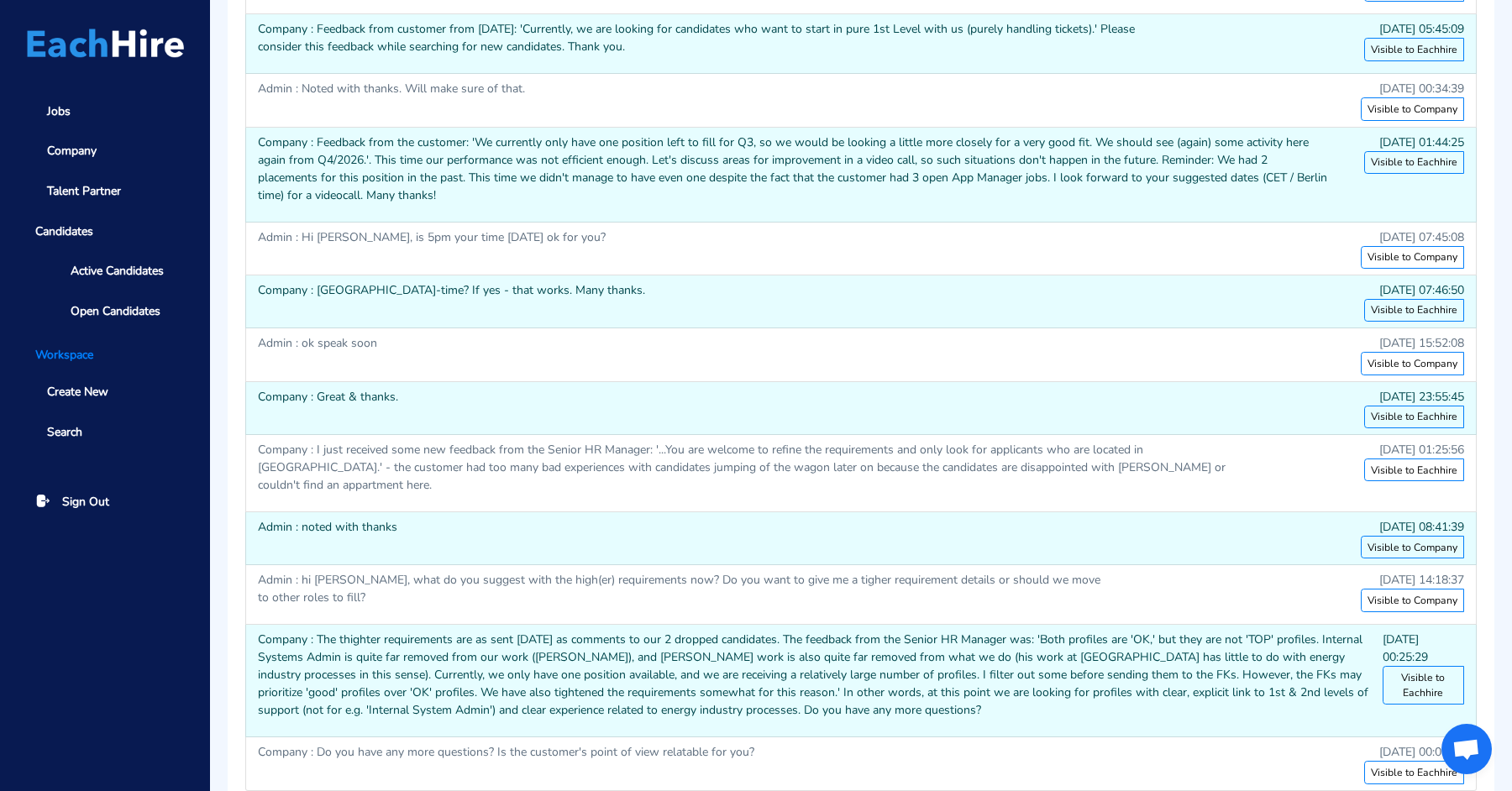
scroll to position [2882, 0]
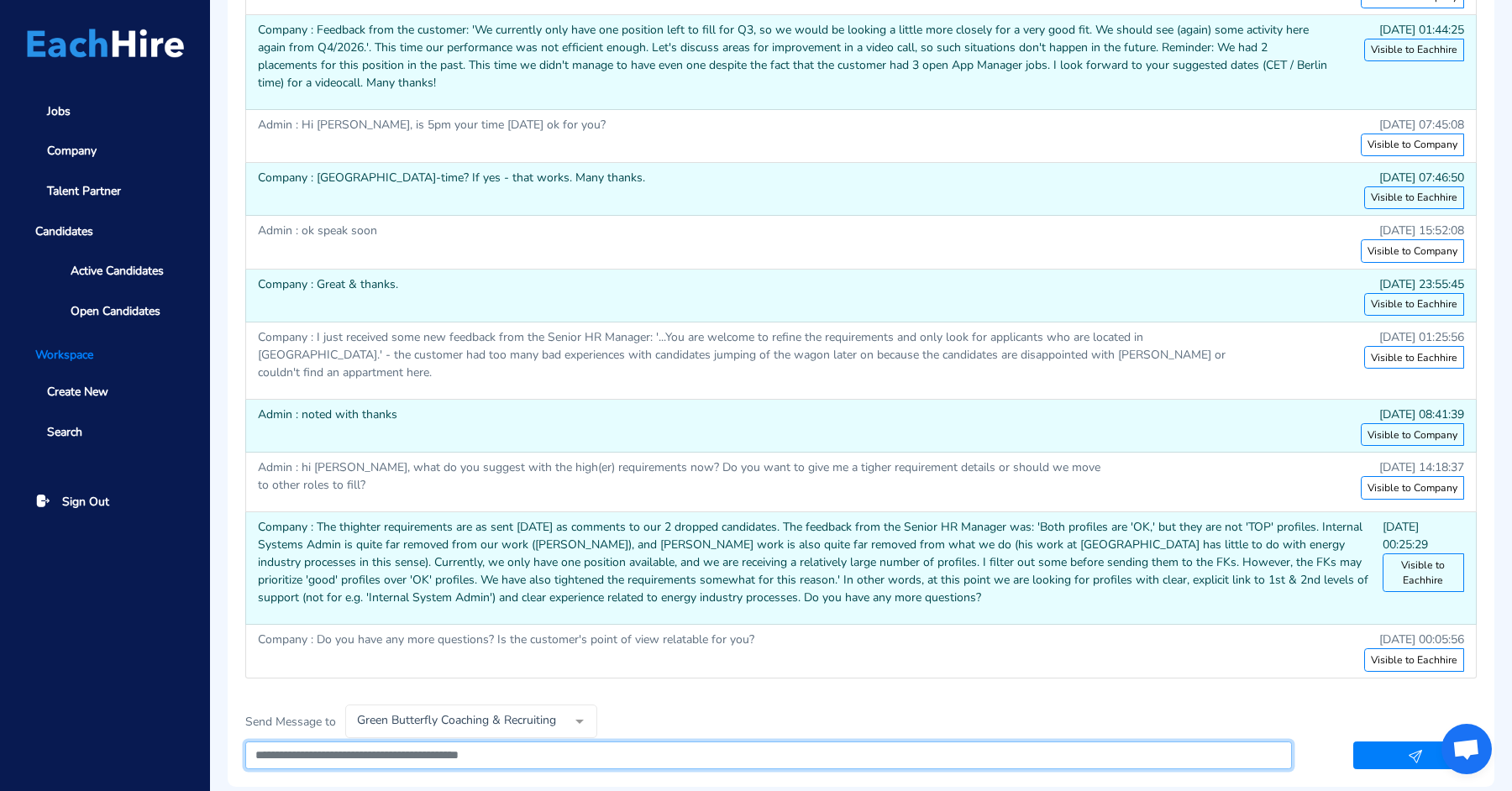
click at [465, 741] on textarea at bounding box center [768, 756] width 1046 height 28
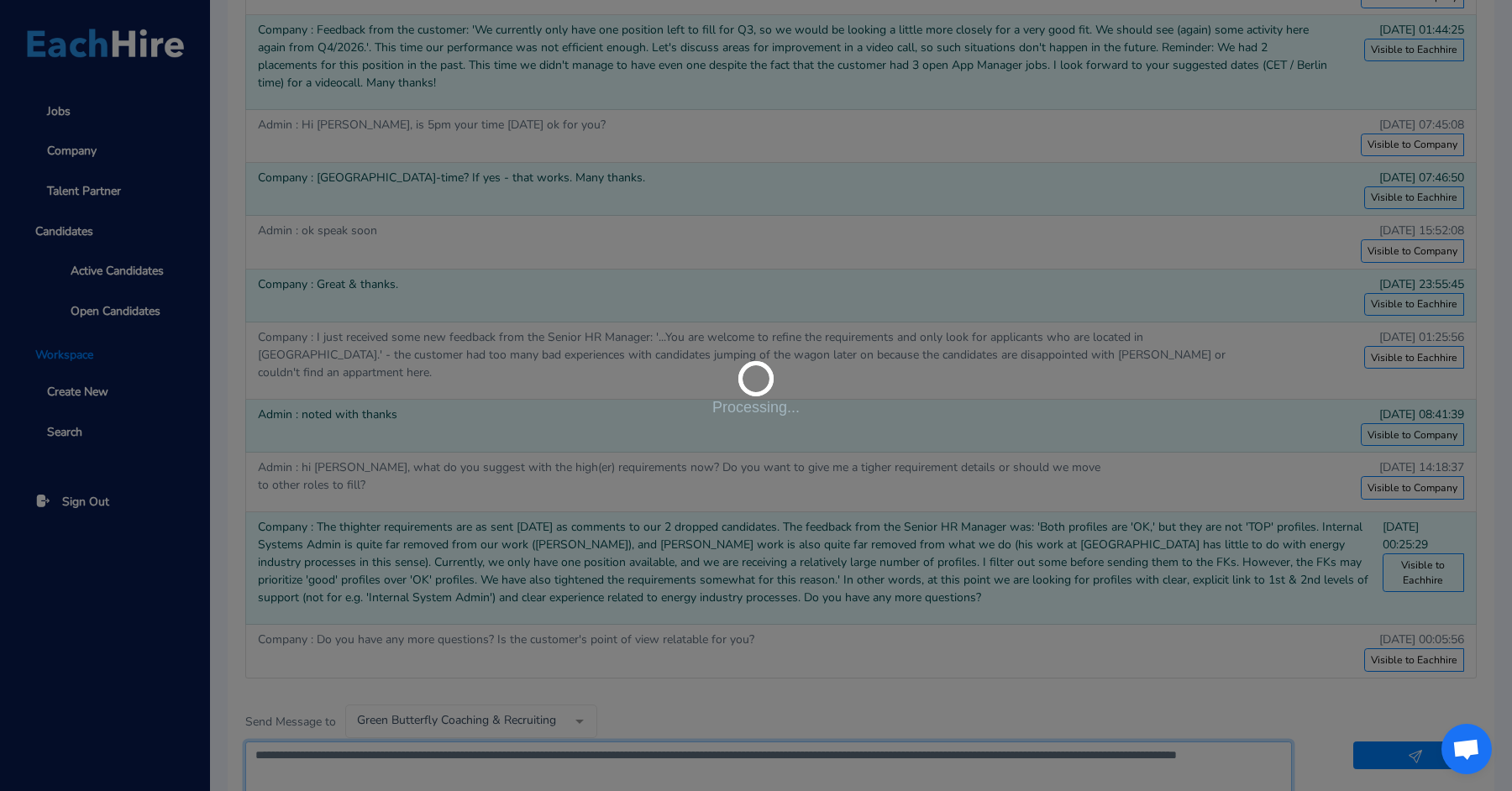
type textarea "**********"
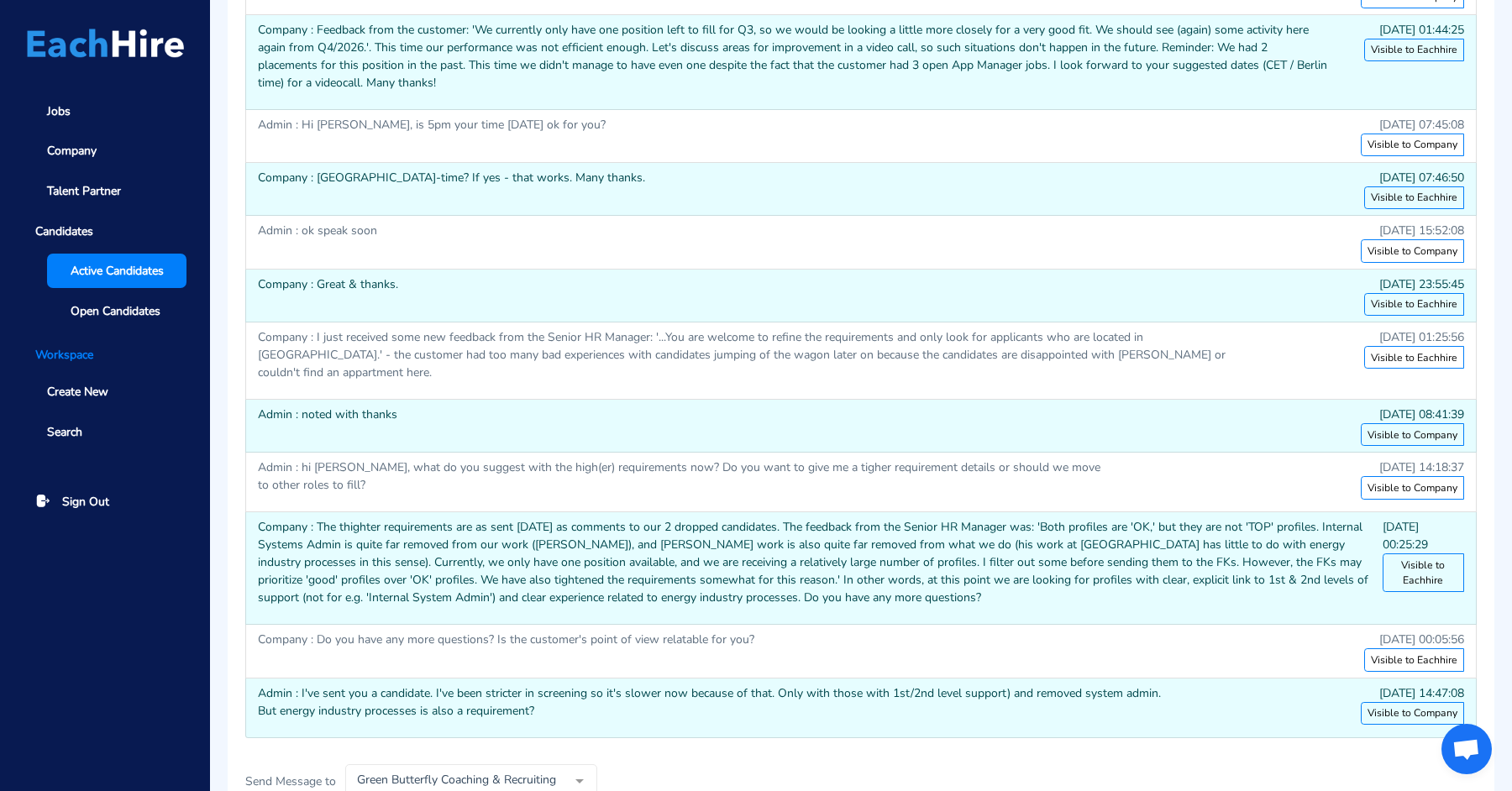
click at [90, 280] on link "Active Candidates" at bounding box center [117, 271] width 140 height 35
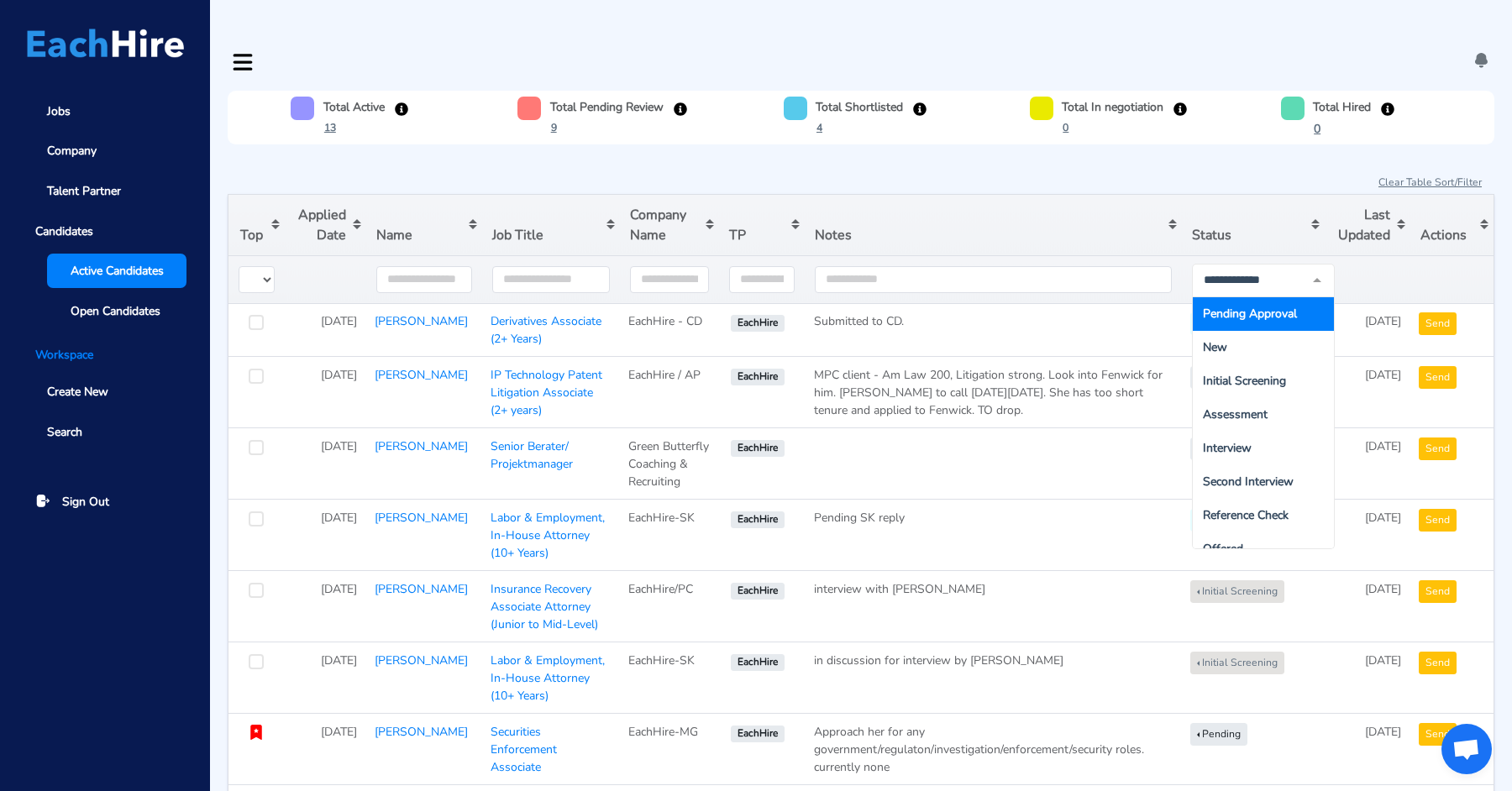
click at [1234, 305] on span "Pending Approval" at bounding box center [1250, 313] width 94 height 16
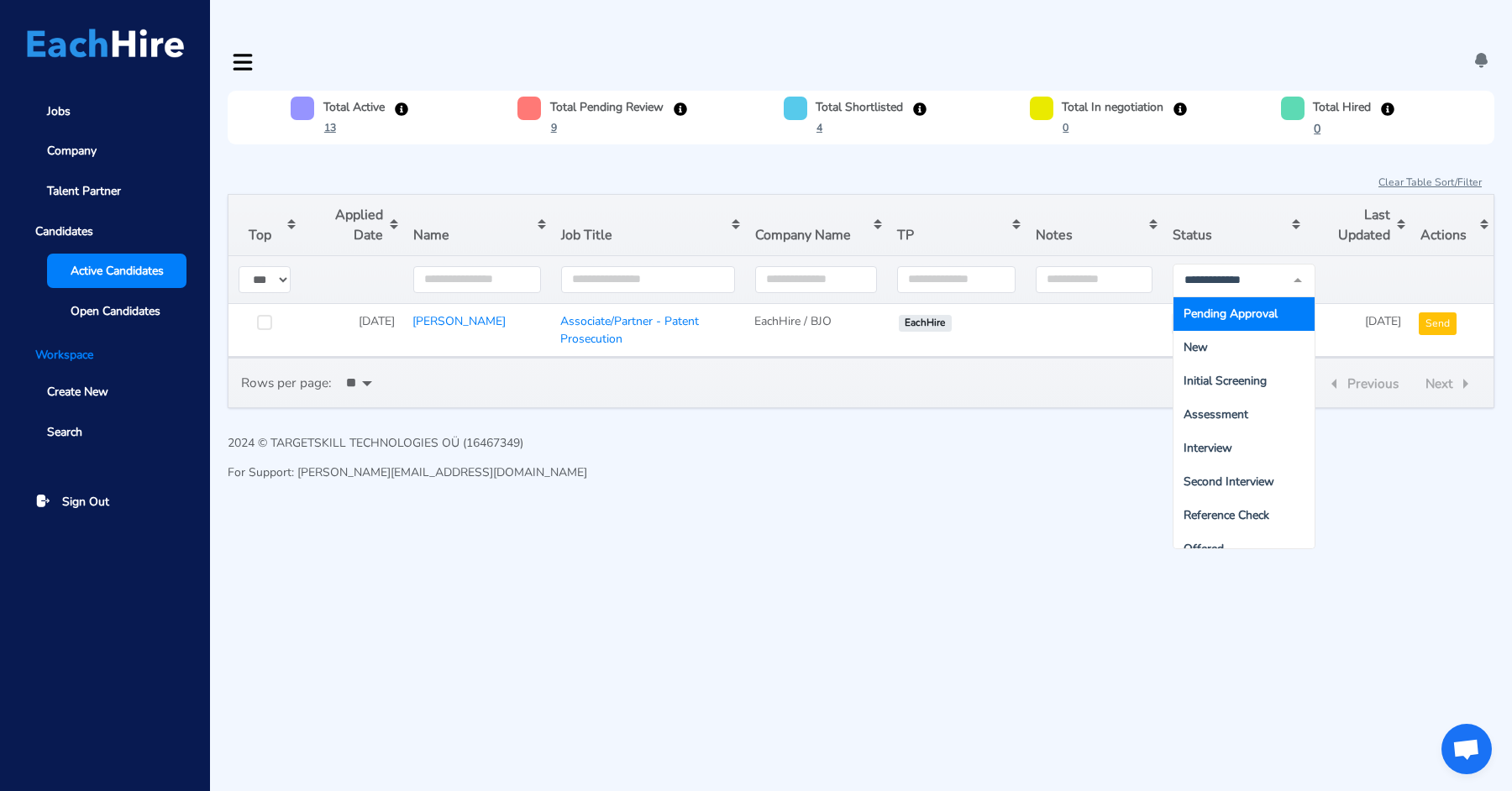
click at [976, 511] on html "Jobs Company Talent Partner Candidates Active Candidates Open Candidates Worksp…" at bounding box center [756, 256] width 1512 height 511
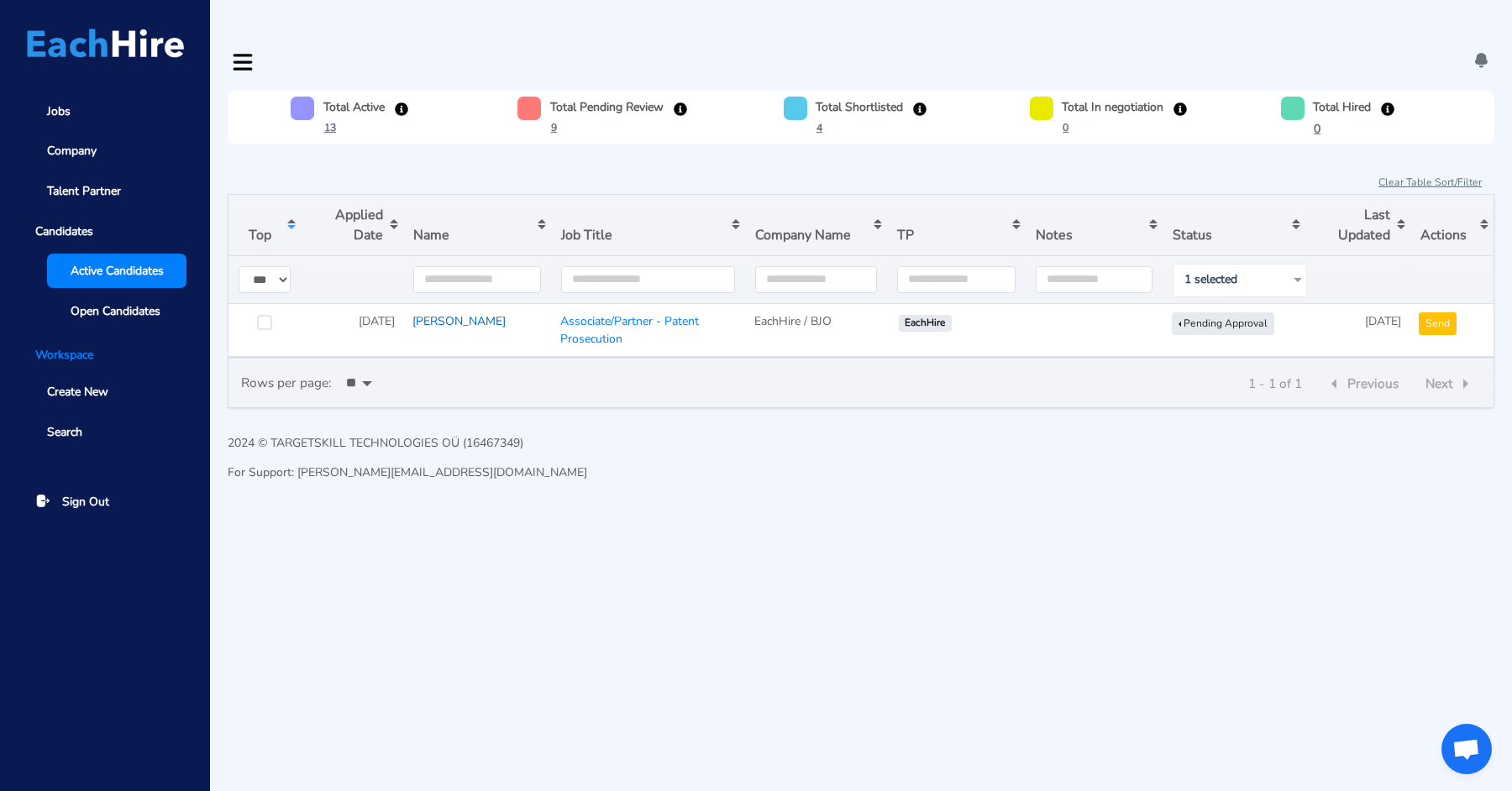
click at [460, 313] on link "[PERSON_NAME]" at bounding box center [459, 321] width 93 height 16
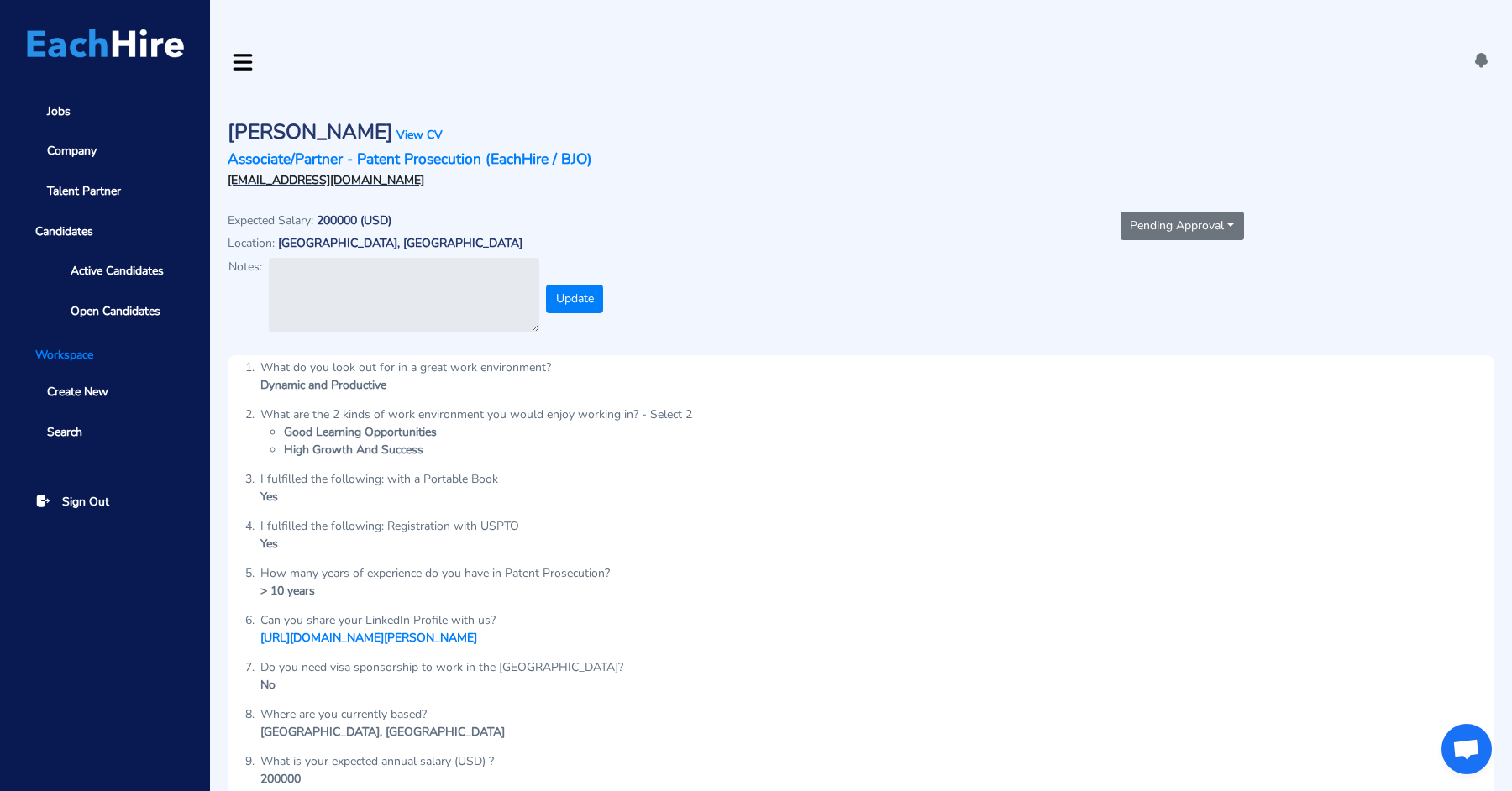
drag, startPoint x: 424, startPoint y: 146, endPoint x: 213, endPoint y: 140, distance: 211.1
click at [213, 140] on div "[PERSON_NAME] View CV Associate/Partner - Patent Prosecution (EachHire / BJO) […" at bounding box center [860, 581] width 1302 height 983
copy link "[EMAIL_ADDRESS][DOMAIN_NAME]"
click at [418, 127] on link "View CV" at bounding box center [420, 134] width 46 height 16
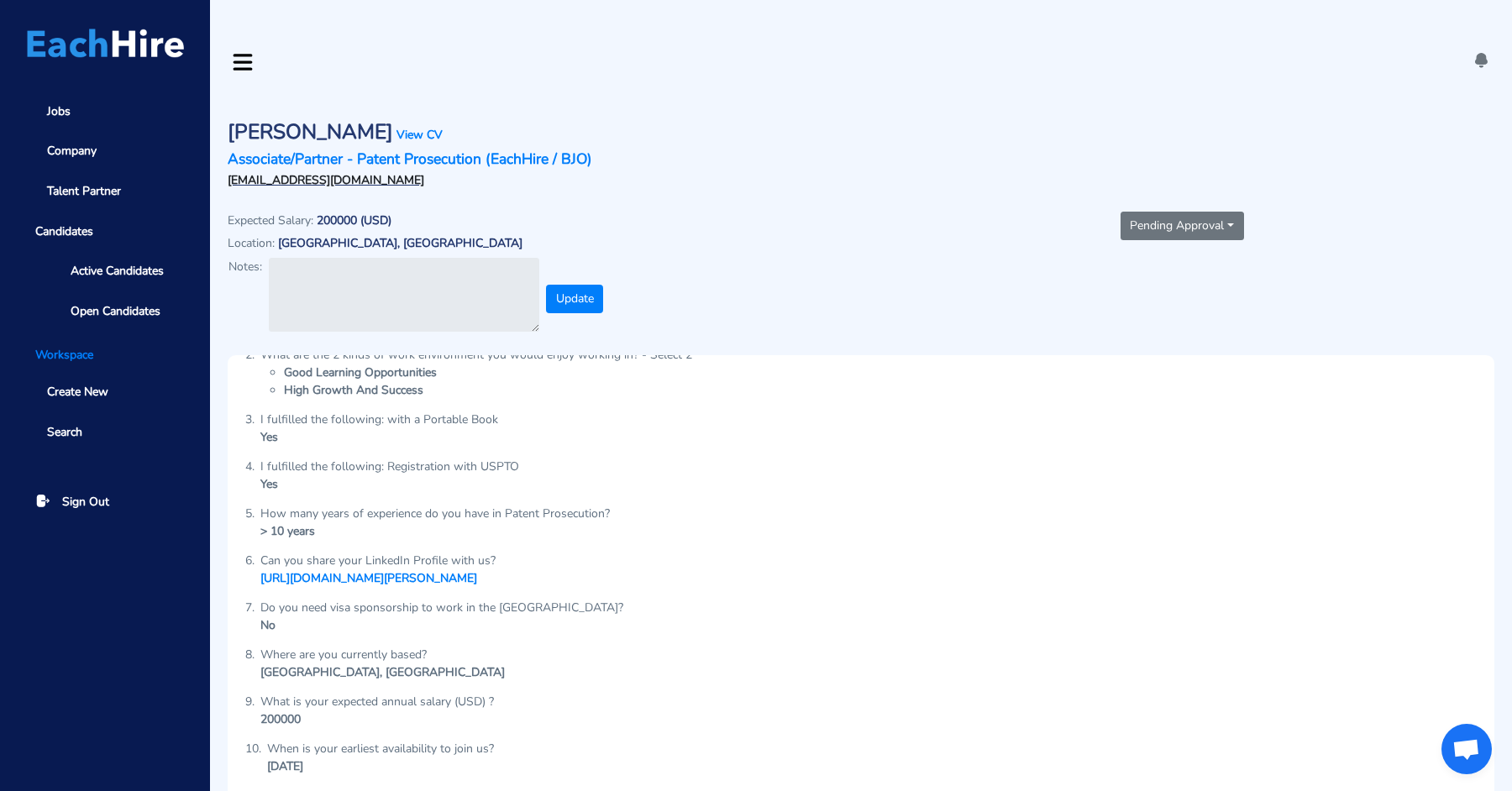
scroll to position [63, 0]
click at [477, 567] on link "[URL][DOMAIN_NAME][PERSON_NAME]" at bounding box center [368, 575] width 217 height 16
click at [486, 137] on div "[PERSON_NAME] View CV Associate/Partner - Patent Prosecution (EachHire / BJO) […" at bounding box center [541, 150] width 643 height 86
drag, startPoint x: 436, startPoint y: 144, endPoint x: 212, endPoint y: 141, distance: 224.0
click at [212, 141] on div "[PERSON_NAME] View CV Associate/Partner - Patent Prosecution (EachHire / BJO) […" at bounding box center [860, 581] width 1302 height 983
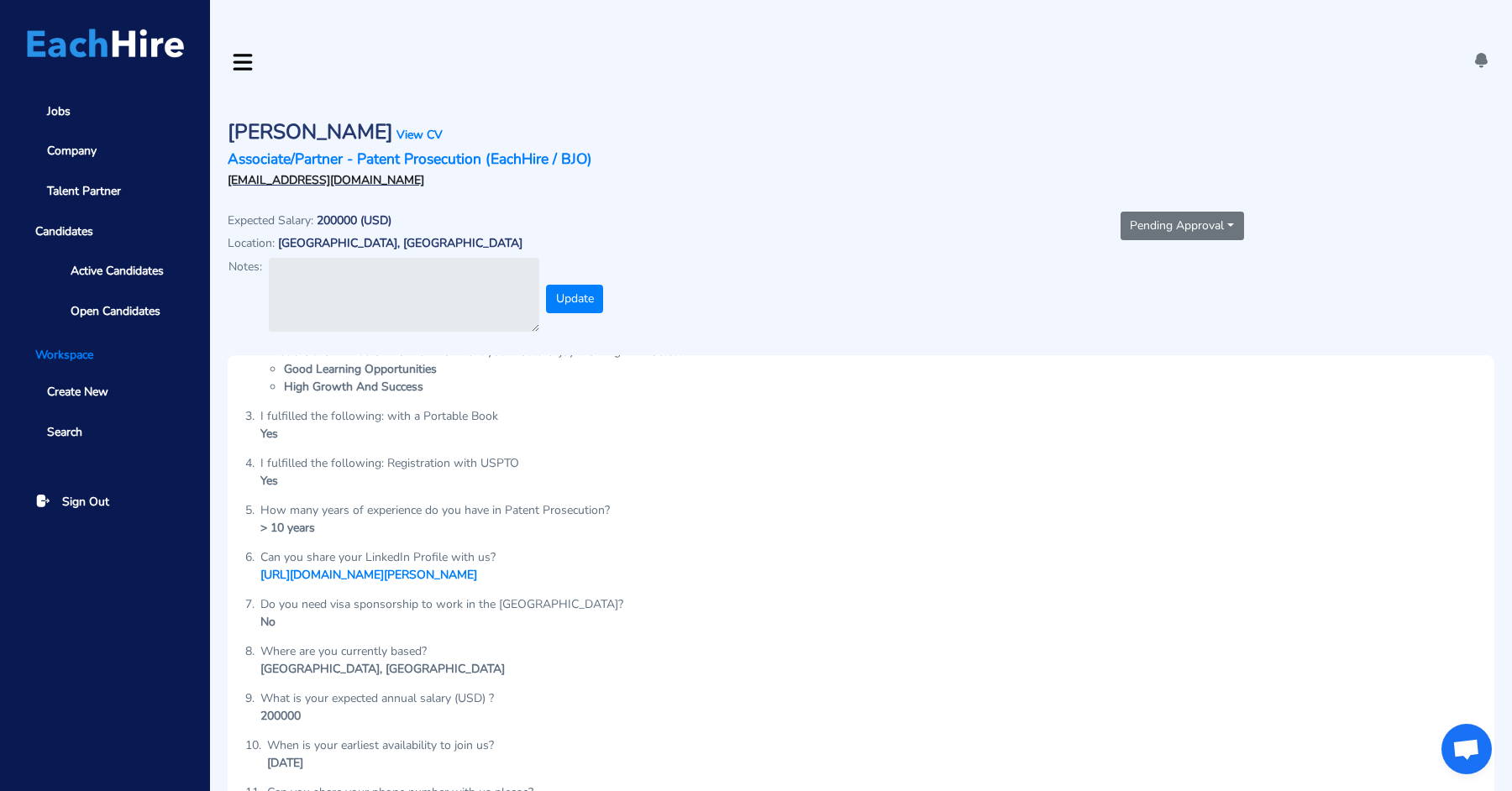
copy link "[EMAIL_ADDRESS][DOMAIN_NAME]"
click at [212, 91] on div "[PERSON_NAME] View CV Associate/Partner - Patent Prosecution (EachHire / BJO) […" at bounding box center [860, 581] width 1302 height 983
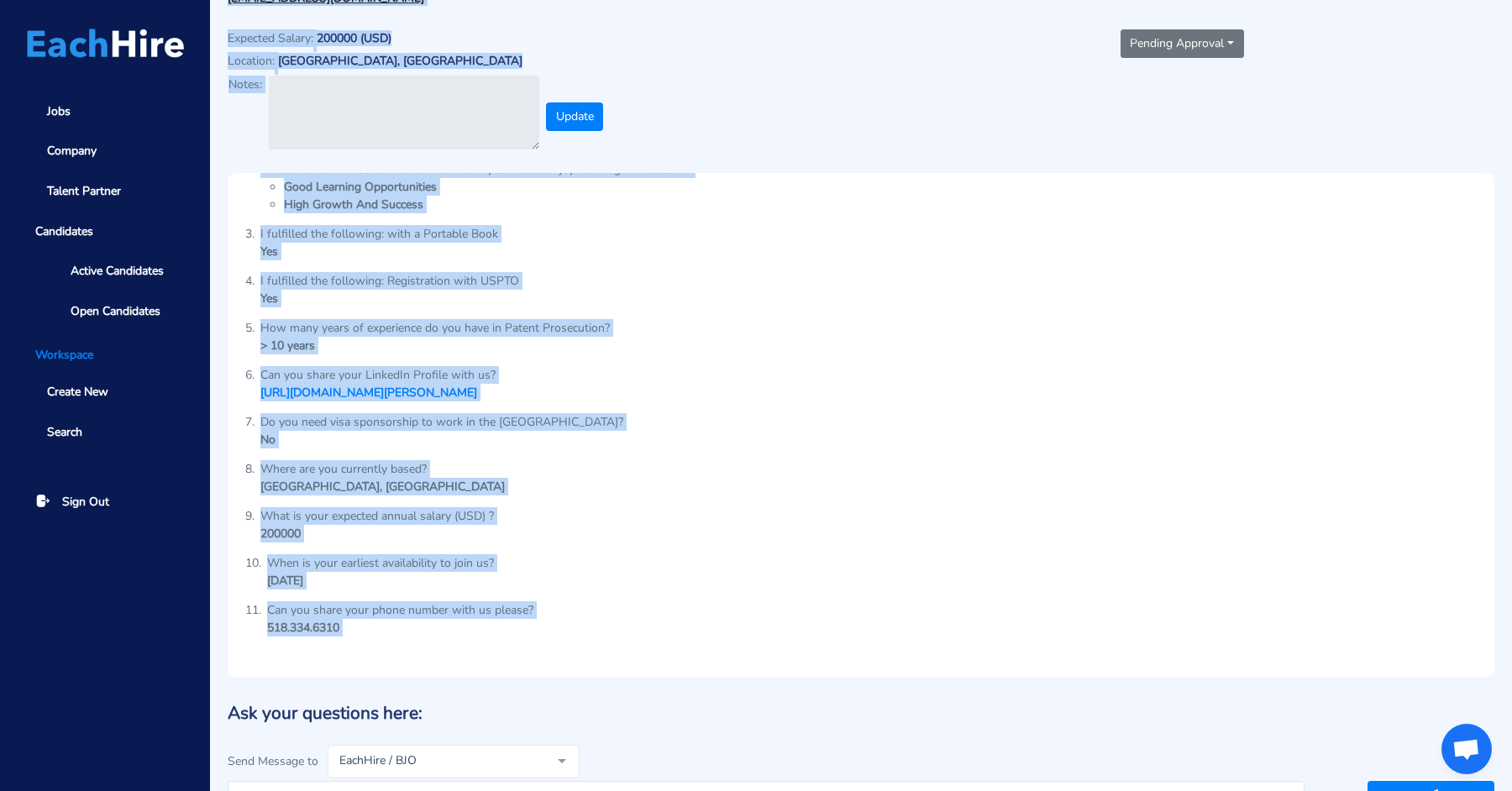
scroll to position [248, 0]
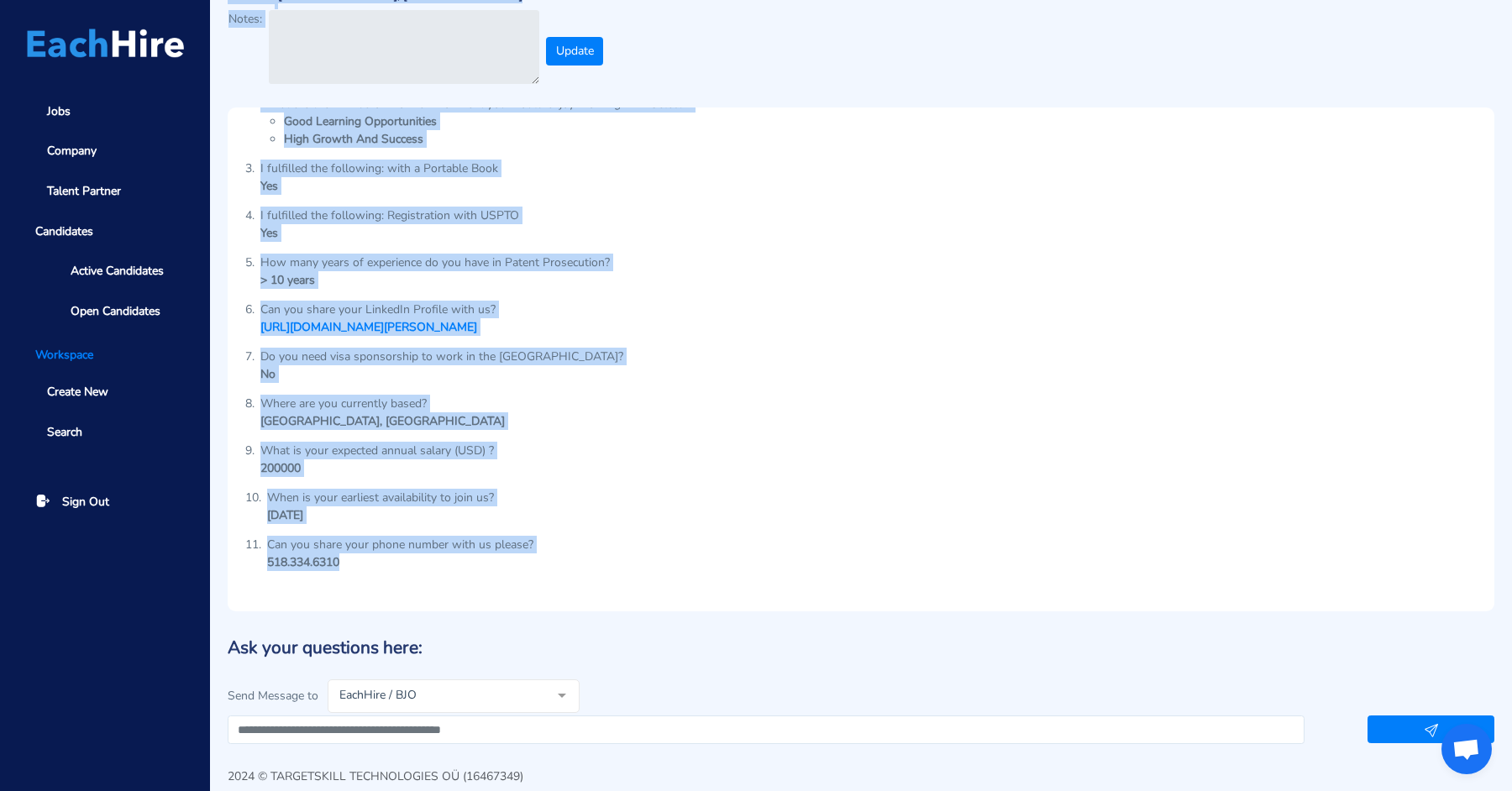
drag, startPoint x: 226, startPoint y: 91, endPoint x: 544, endPoint y: 544, distance: 553.5
click at [544, 544] on section "[PERSON_NAME] View CV Associate/Partner - Patent Prosecution (EachHire / BJO) […" at bounding box center [860, 294] width 1267 height 901
copy section "Loremips Dolors Amet CO Adipiscin/Elitsed - Doeius Temporincid (UtlaBore / ETD)…"
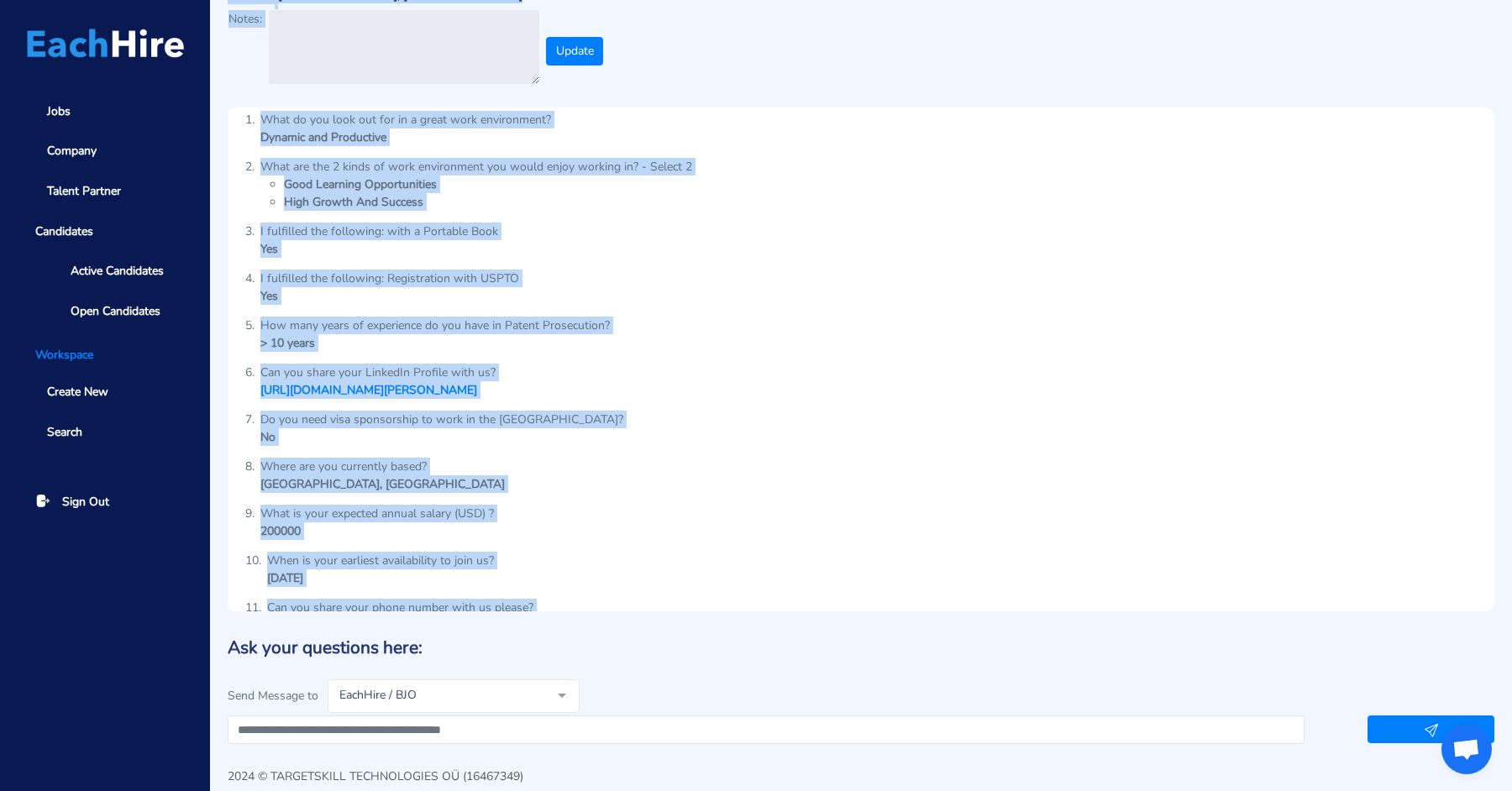
scroll to position [0, 0]
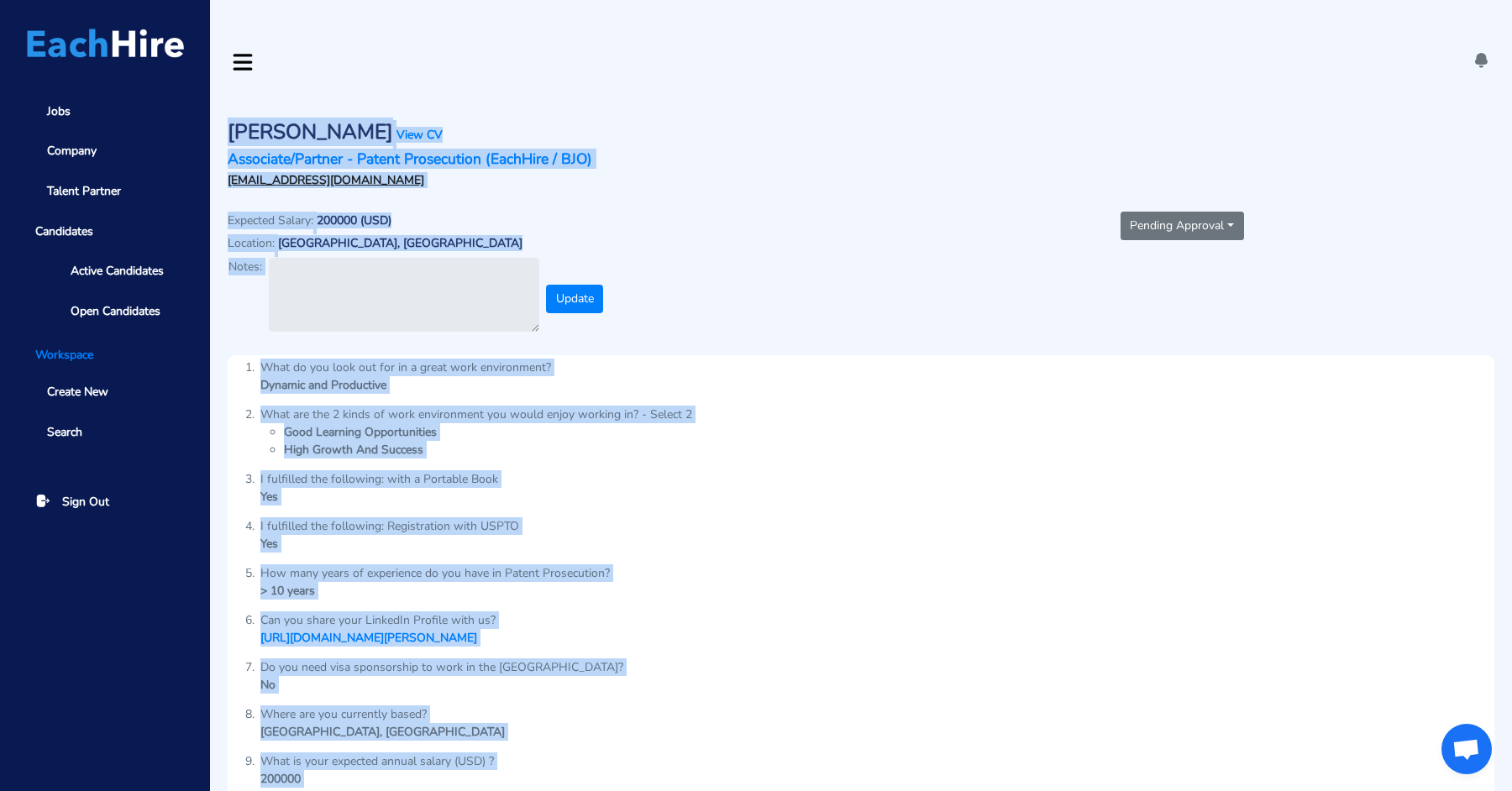
click at [1187, 211] on button "Pending Approval" at bounding box center [1183, 226] width 124 height 28
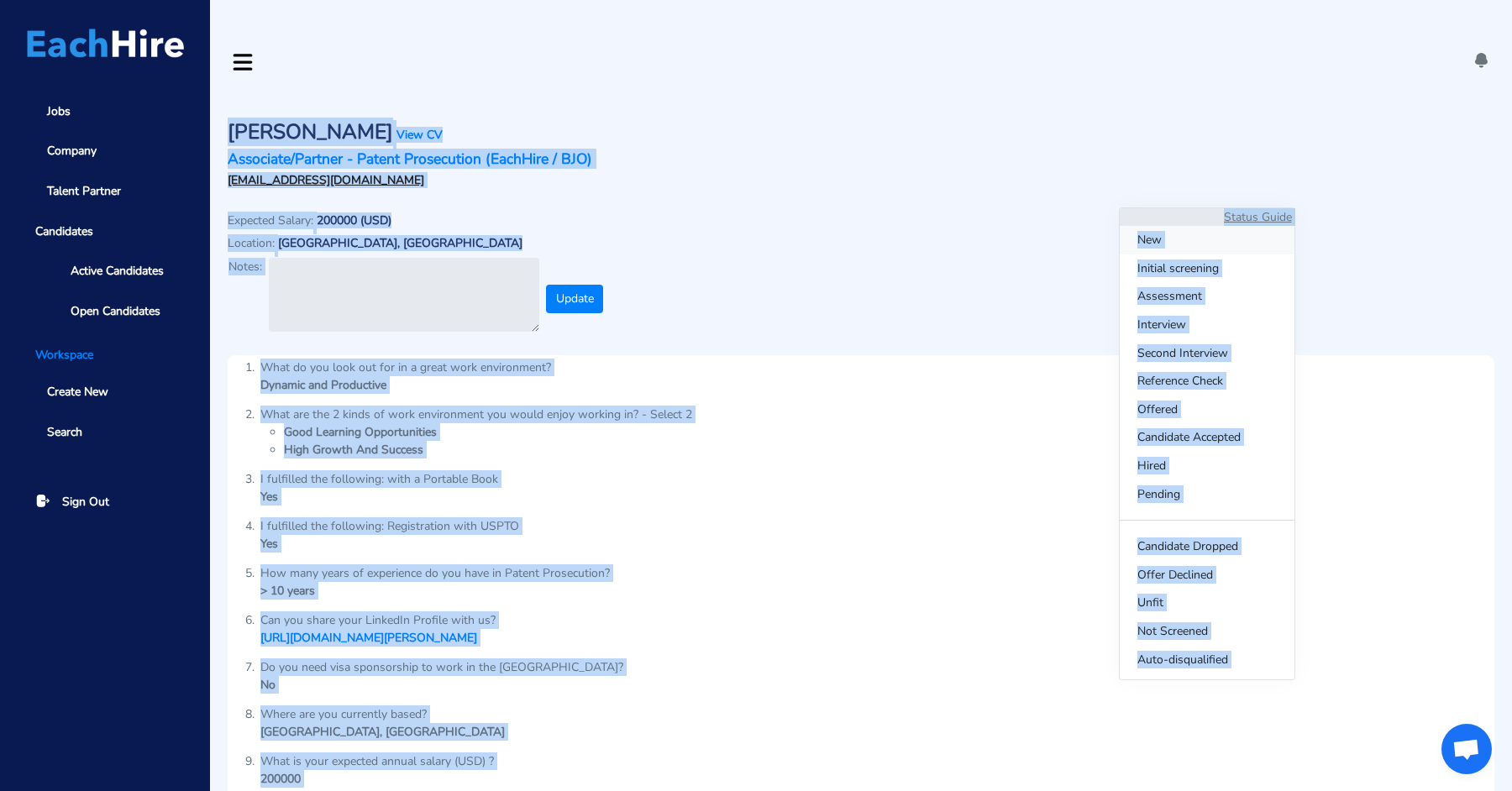
click at [1176, 228] on span "New" at bounding box center [1207, 240] width 174 height 28
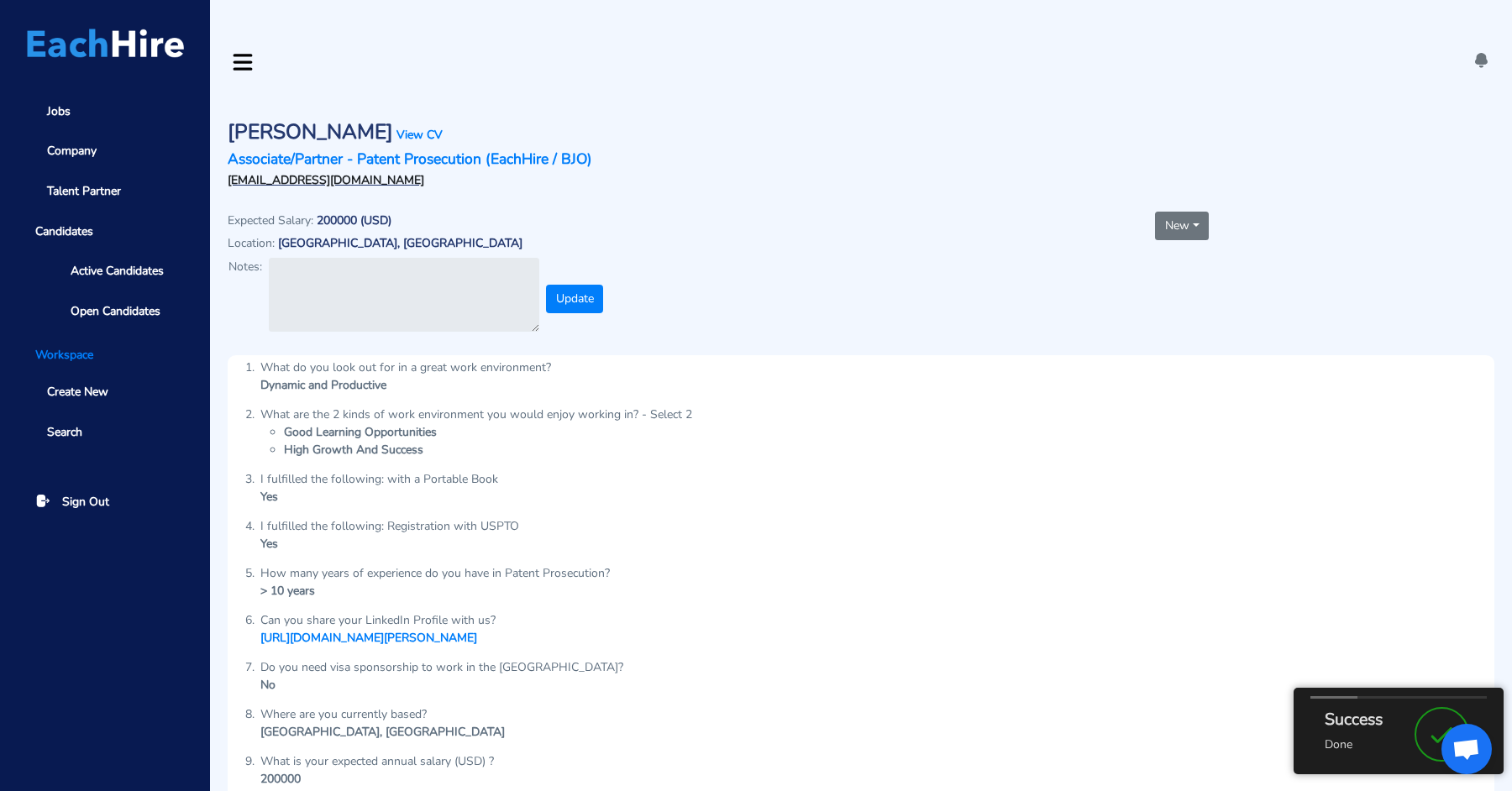
click at [451, 257] on textarea at bounding box center [405, 295] width 271 height 74
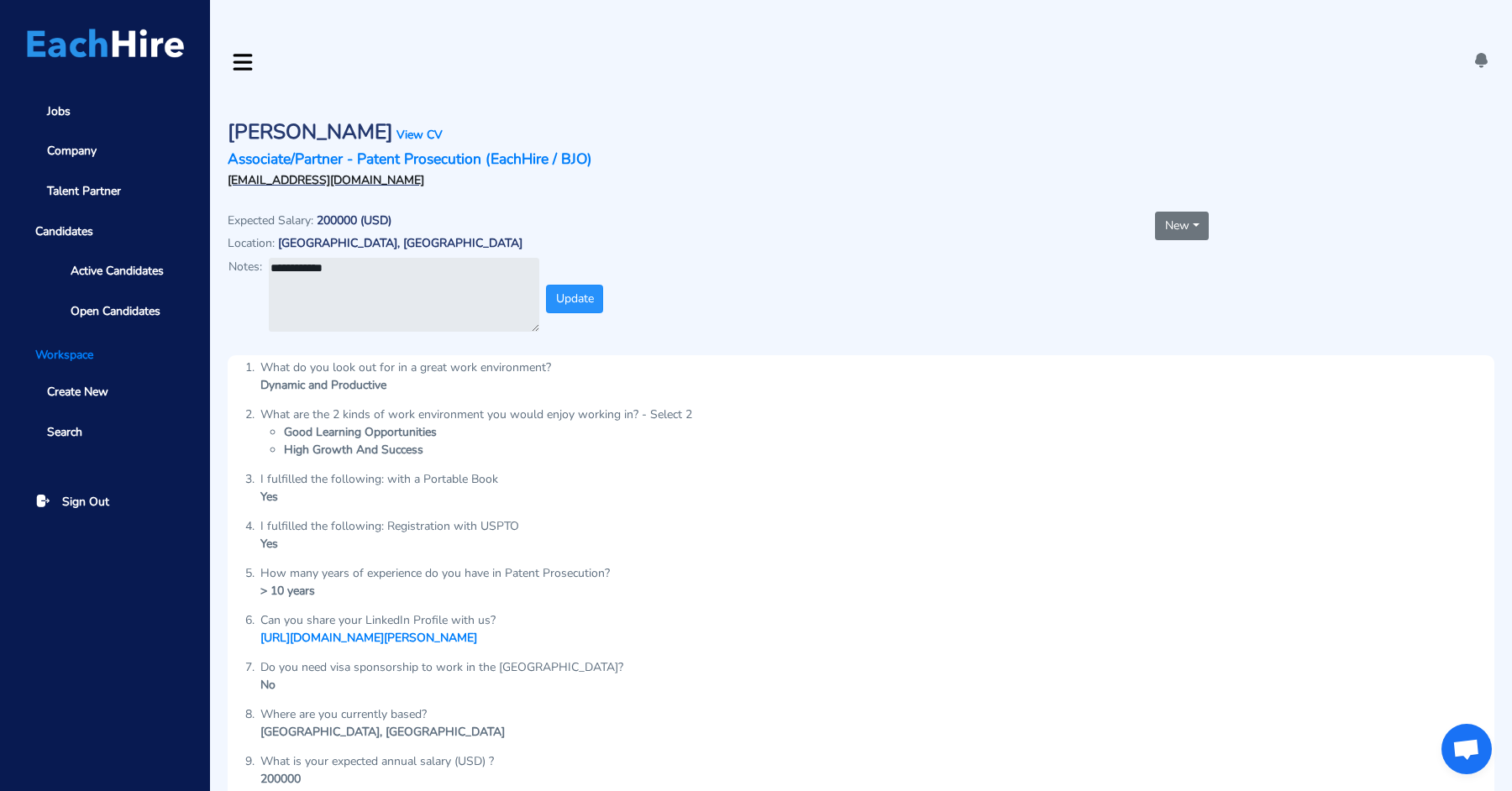
type textarea "**********"
click at [573, 285] on button "Update" at bounding box center [575, 299] width 58 height 28
